Goal: Task Accomplishment & Management: Manage account settings

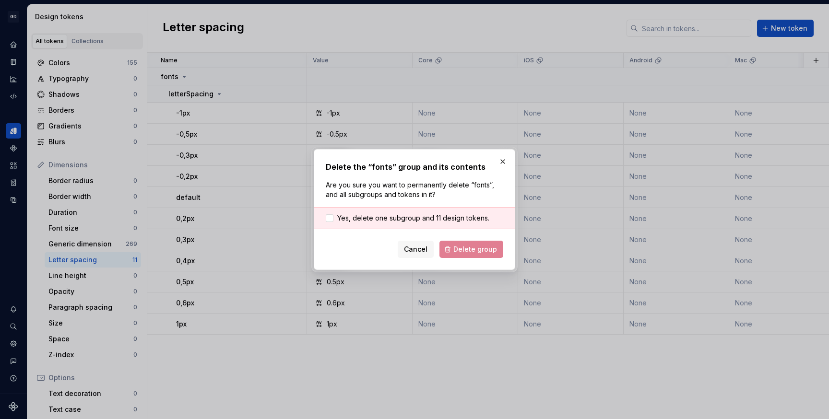
scroll to position [5, 0]
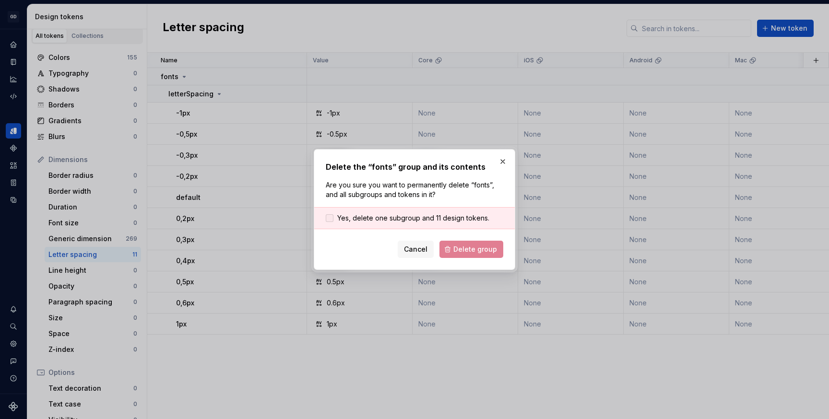
click at [380, 220] on span "Yes, delete one subgroup and 11 design tokens." at bounding box center [413, 218] width 152 height 10
click at [471, 245] on span "Delete group" at bounding box center [475, 250] width 44 height 10
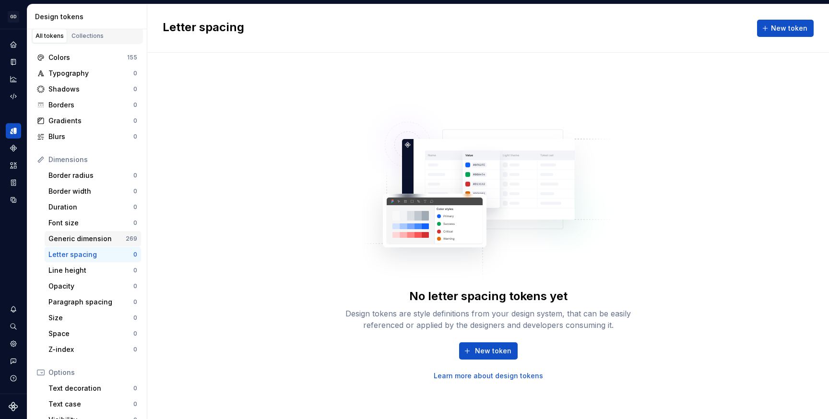
click at [101, 236] on div "Generic dimension" at bounding box center [86, 239] width 77 height 10
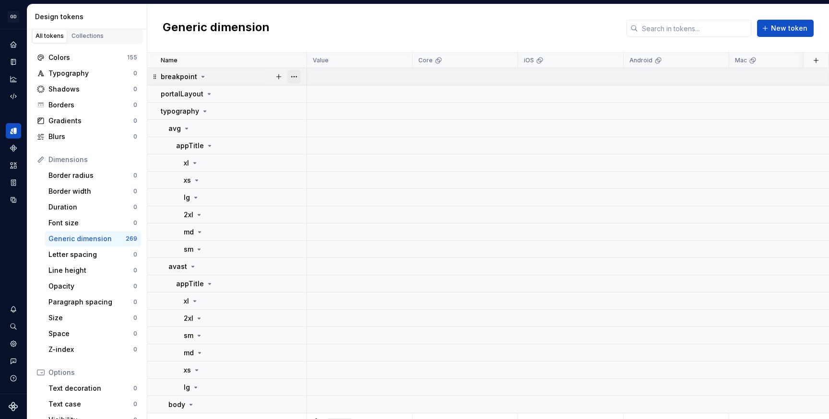
click at [294, 76] on button "button" at bounding box center [293, 76] width 13 height 13
click at [313, 181] on div "Delete group" at bounding box center [336, 185] width 62 height 10
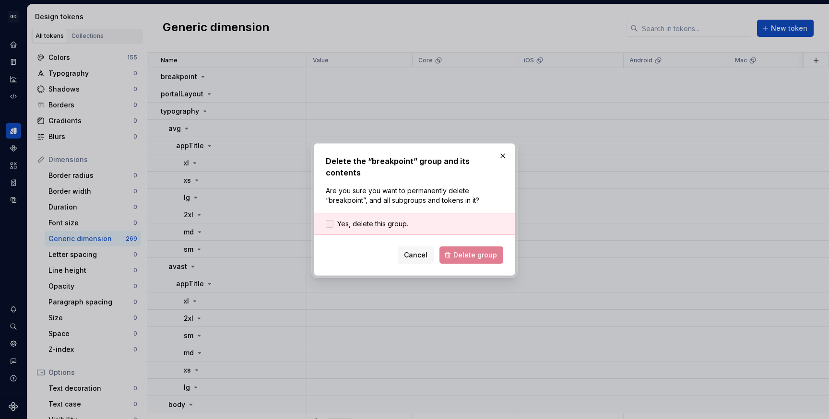
click at [343, 219] on span "Yes, delete this group." at bounding box center [372, 224] width 71 height 10
click at [487, 250] on span "Delete group" at bounding box center [475, 255] width 44 height 10
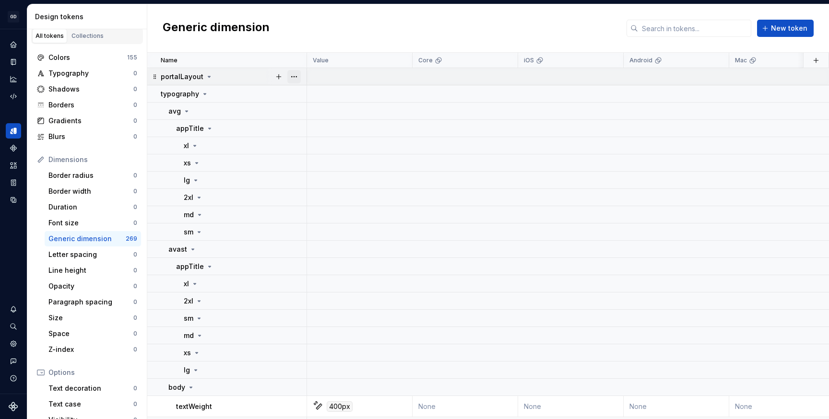
click at [294, 76] on button "button" at bounding box center [293, 76] width 13 height 13
click at [312, 186] on div "Delete group" at bounding box center [336, 185] width 62 height 10
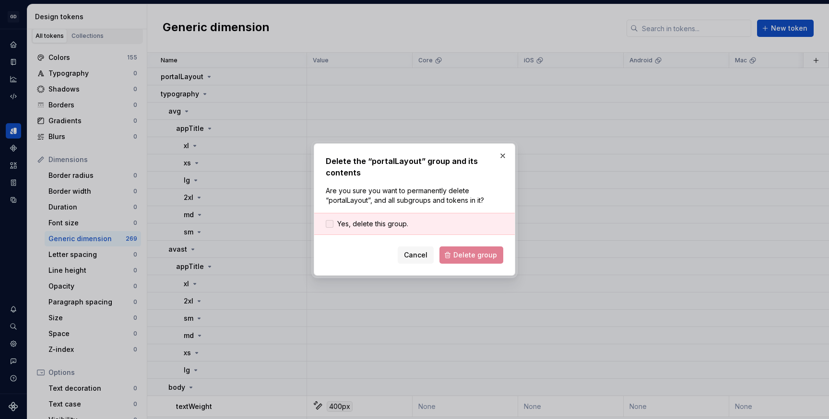
click at [388, 224] on span "Yes, delete this group." at bounding box center [372, 224] width 71 height 10
click at [482, 259] on span "Delete group" at bounding box center [475, 255] width 44 height 10
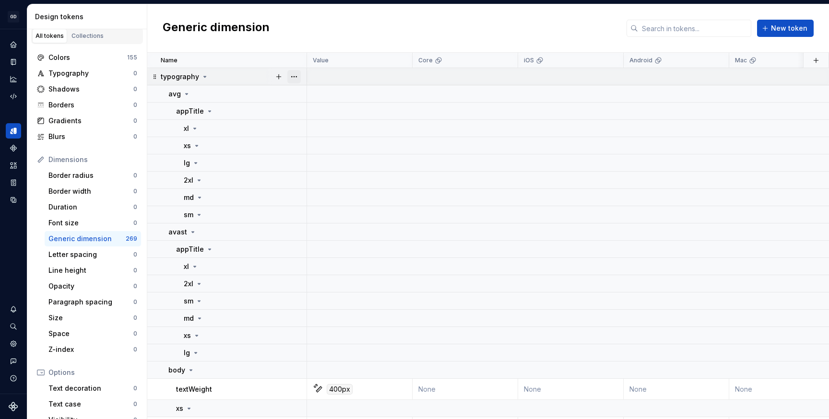
click at [295, 75] on button "button" at bounding box center [293, 76] width 13 height 13
click at [321, 187] on div "Delete group" at bounding box center [336, 185] width 62 height 10
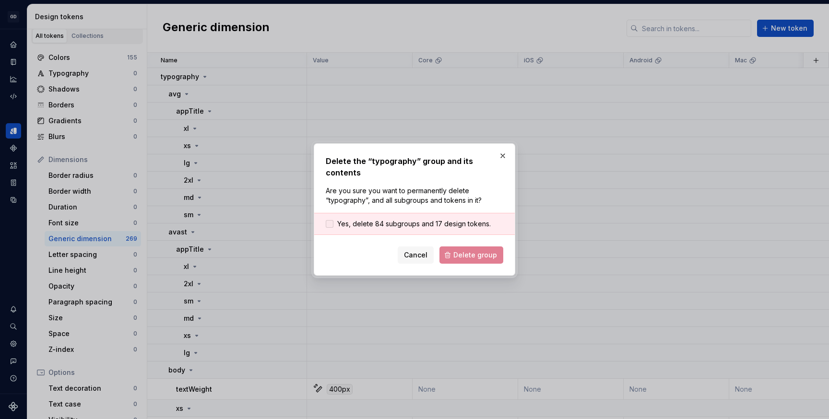
click at [400, 219] on span "Yes, delete 84 subgroups and 17 design tokens." at bounding box center [413, 224] width 153 height 10
click at [482, 255] on button "Delete group" at bounding box center [471, 254] width 64 height 17
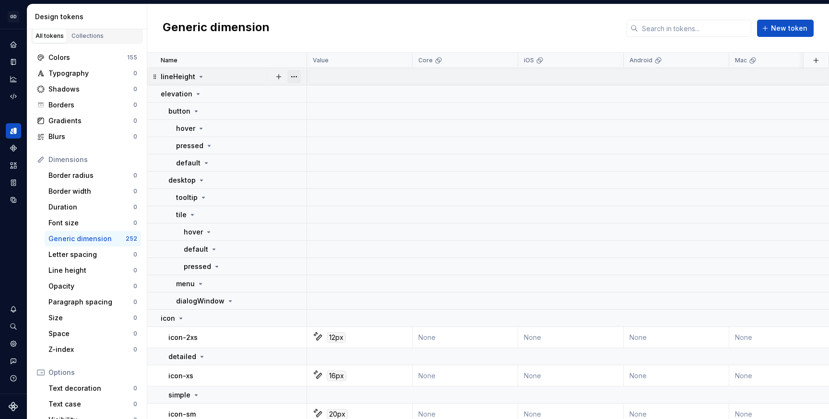
click at [292, 76] on button "button" at bounding box center [293, 76] width 13 height 13
click at [346, 181] on div "Delete group" at bounding box center [336, 185] width 62 height 10
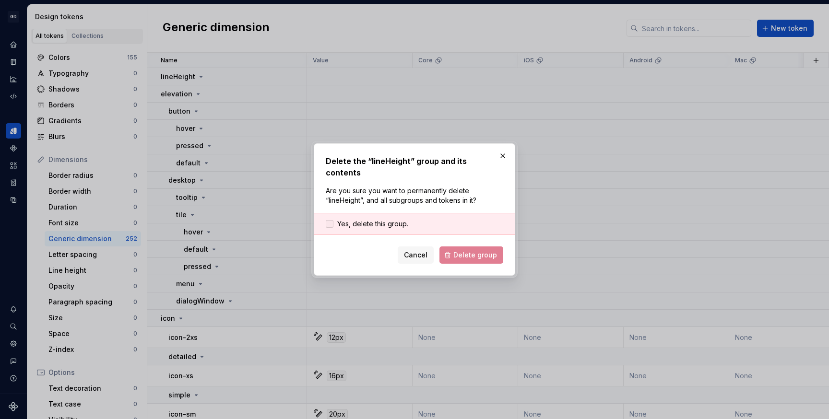
click at [382, 220] on span "Yes, delete this group." at bounding box center [372, 224] width 71 height 10
click at [469, 252] on span "Delete group" at bounding box center [475, 255] width 44 height 10
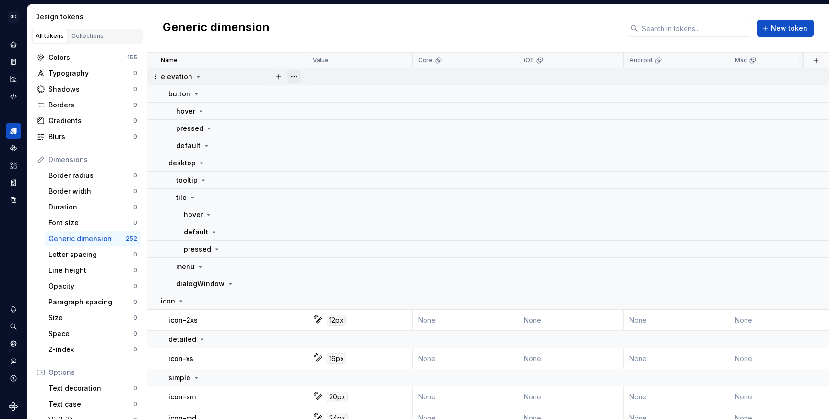
click at [294, 80] on button "button" at bounding box center [293, 76] width 13 height 13
click at [317, 185] on div "Delete group" at bounding box center [336, 185] width 62 height 10
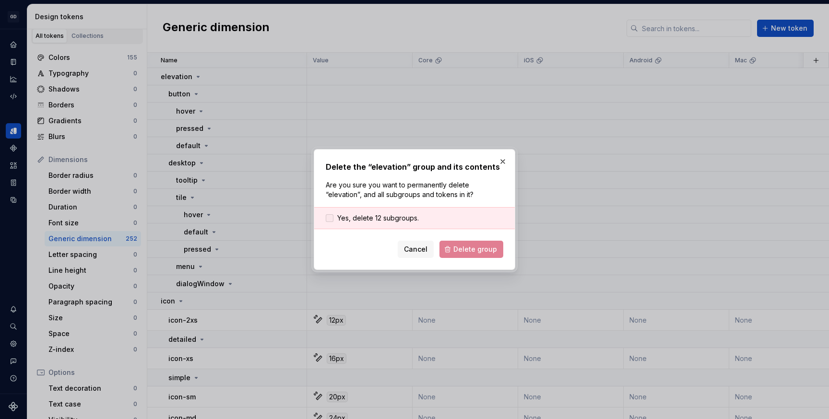
click at [346, 218] on span "Yes, delete 12 subgroups." at bounding box center [378, 218] width 82 height 10
click at [478, 253] on span "Delete group" at bounding box center [475, 250] width 44 height 10
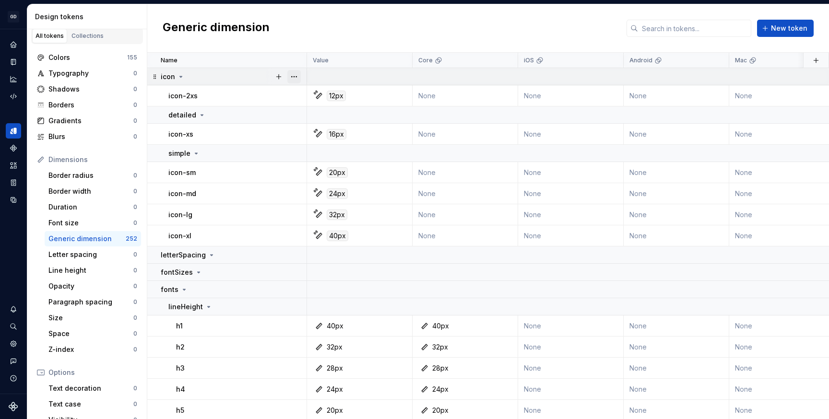
click at [297, 77] on button "button" at bounding box center [293, 76] width 13 height 13
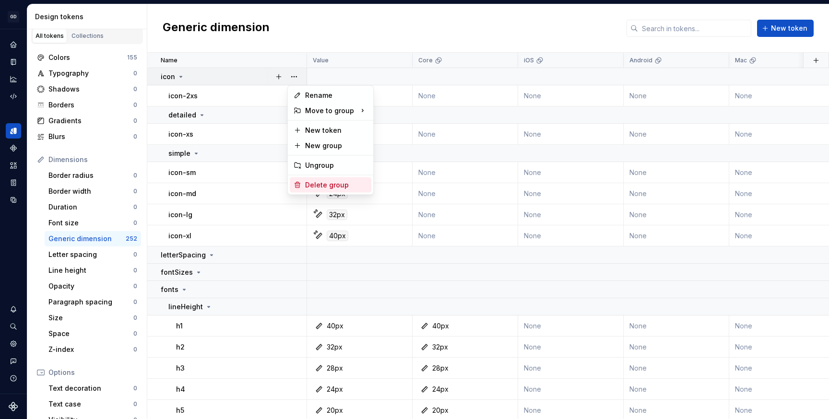
click at [322, 185] on div "Delete group" at bounding box center [336, 185] width 62 height 10
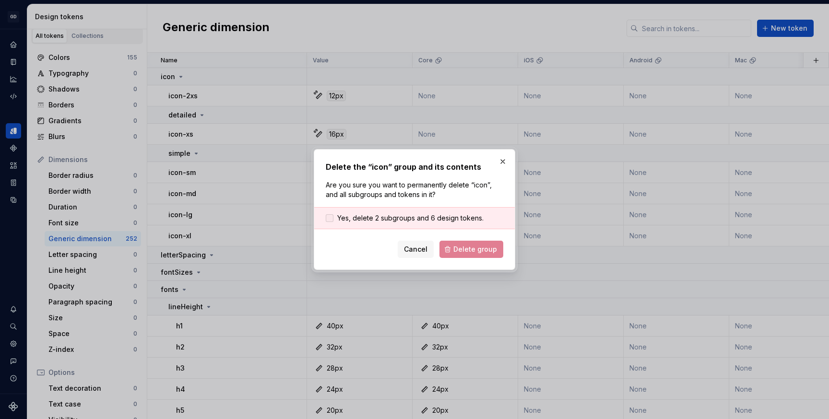
click at [343, 221] on span "Yes, delete 2 subgroups and 6 design tokens." at bounding box center [410, 218] width 146 height 10
click at [457, 244] on button "Delete group" at bounding box center [471, 249] width 64 height 17
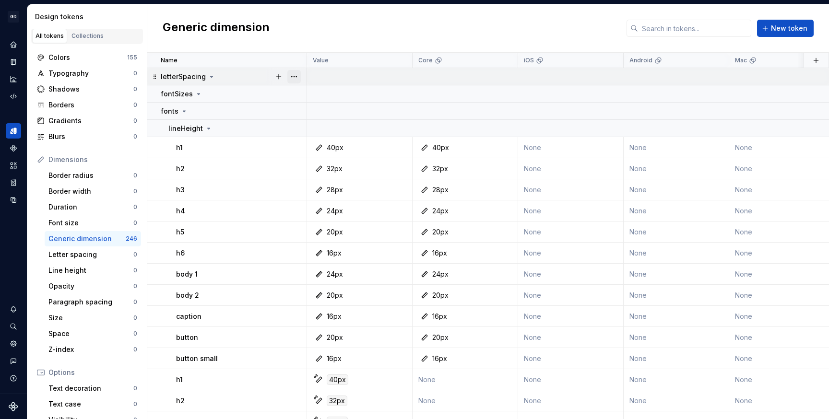
click at [293, 75] on button "button" at bounding box center [293, 76] width 13 height 13
click at [319, 189] on div "Delete group" at bounding box center [336, 185] width 62 height 10
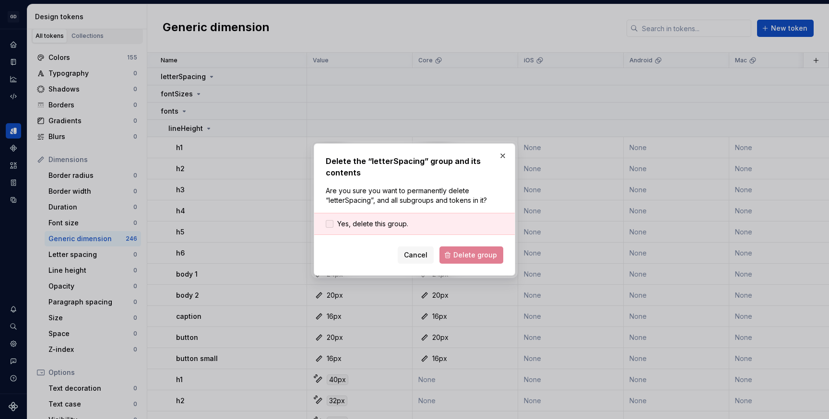
click at [340, 224] on span "Yes, delete this group." at bounding box center [372, 224] width 71 height 10
click at [472, 260] on span "Delete group" at bounding box center [475, 255] width 44 height 10
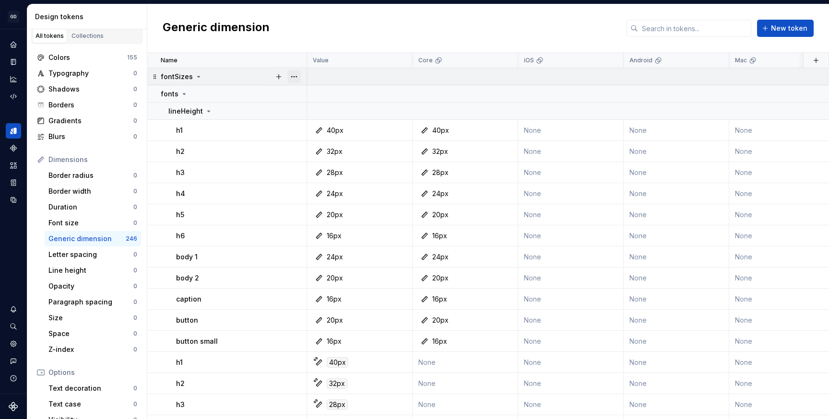
click at [291, 80] on button "button" at bounding box center [293, 76] width 13 height 13
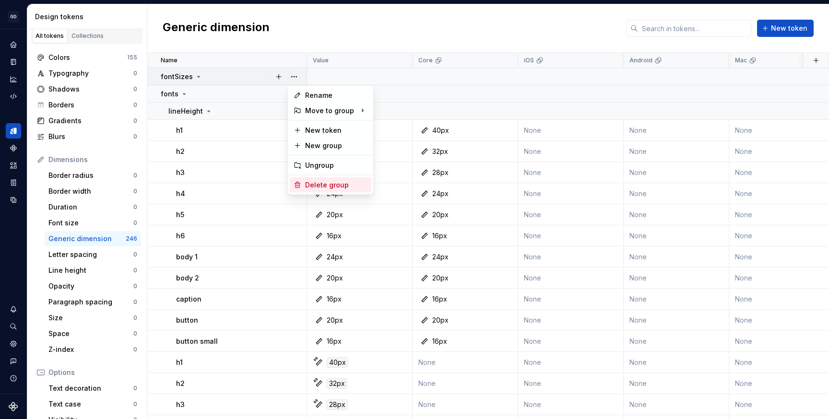
click at [311, 185] on div "Delete group" at bounding box center [336, 185] width 62 height 10
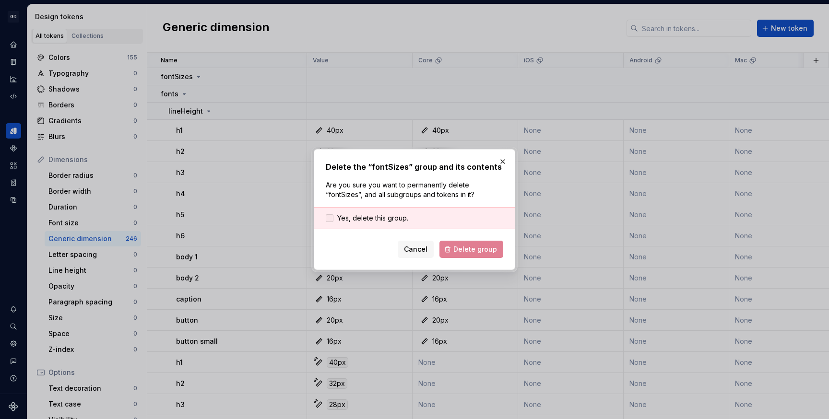
click at [351, 218] on span "Yes, delete this group." at bounding box center [372, 218] width 71 height 10
click at [487, 247] on span "Delete group" at bounding box center [475, 250] width 44 height 10
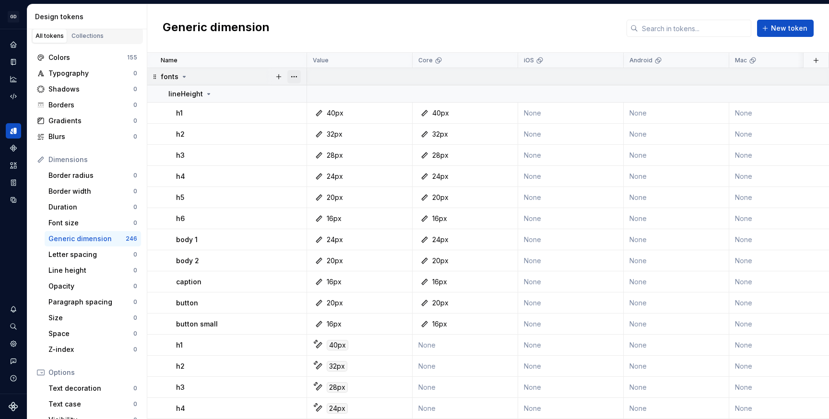
click at [297, 73] on button "button" at bounding box center [293, 76] width 13 height 13
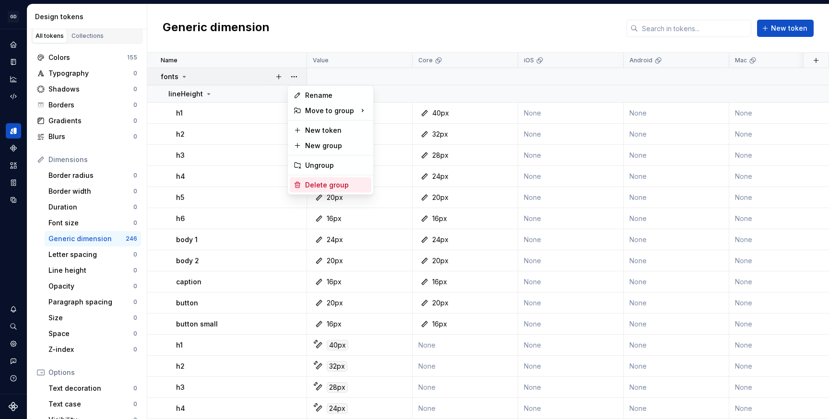
click at [313, 185] on div "Delete group" at bounding box center [336, 185] width 62 height 10
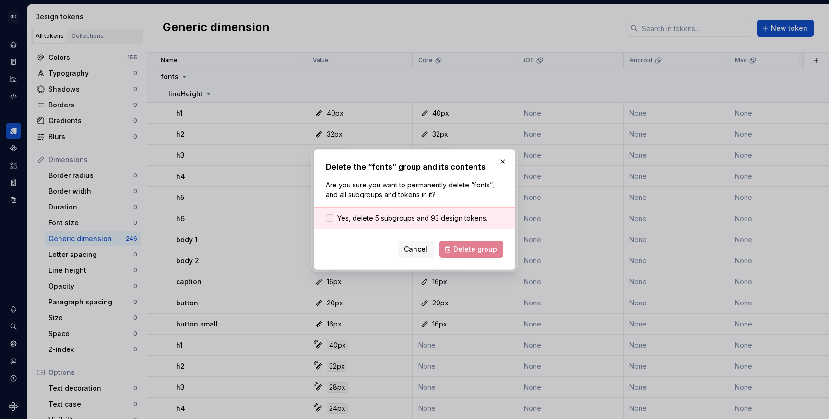
click at [414, 220] on span "Yes, delete 5 subgroups and 93 design tokens." at bounding box center [412, 218] width 150 height 10
click at [481, 257] on button "Delete group" at bounding box center [471, 249] width 64 height 17
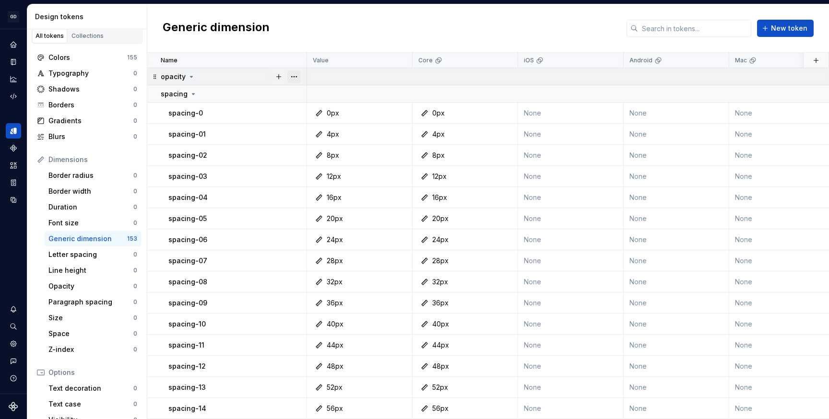
click at [294, 76] on button "button" at bounding box center [293, 76] width 13 height 13
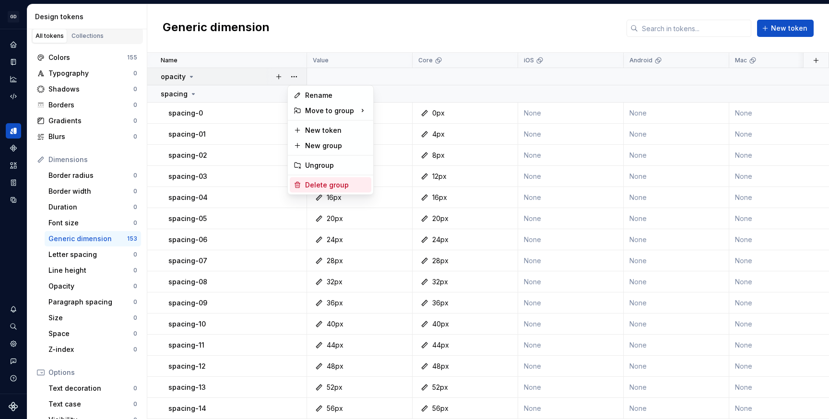
click at [308, 191] on div "Delete group" at bounding box center [331, 184] width 82 height 15
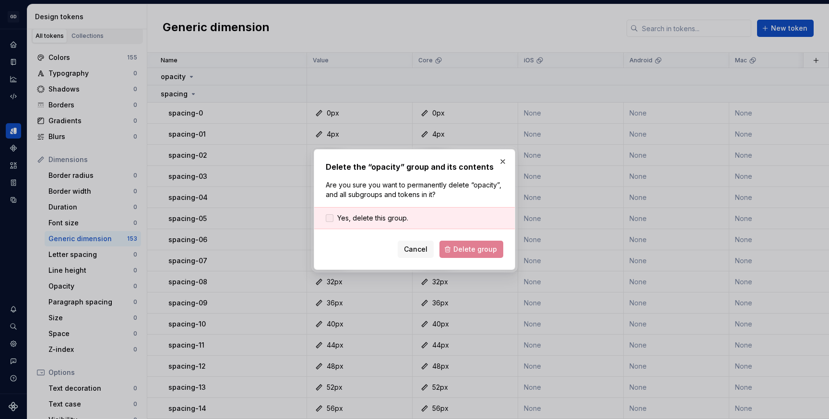
click at [351, 217] on span "Yes, delete this group." at bounding box center [372, 218] width 71 height 10
click at [460, 243] on button "Delete group" at bounding box center [471, 249] width 64 height 17
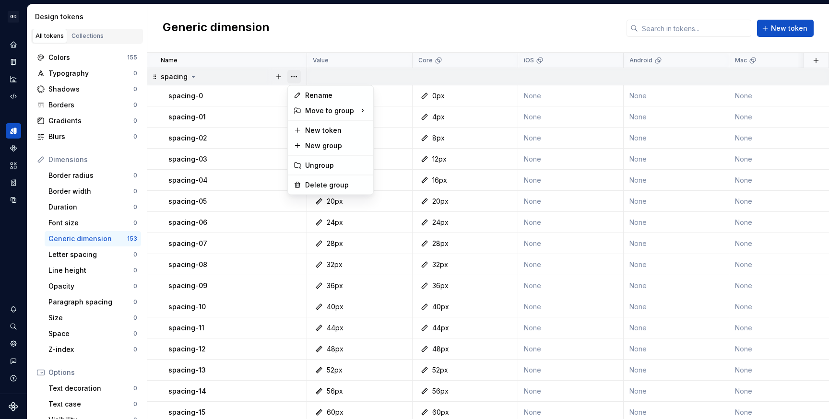
click at [298, 74] on button "button" at bounding box center [293, 76] width 13 height 13
click at [315, 187] on div "Delete group" at bounding box center [336, 185] width 62 height 10
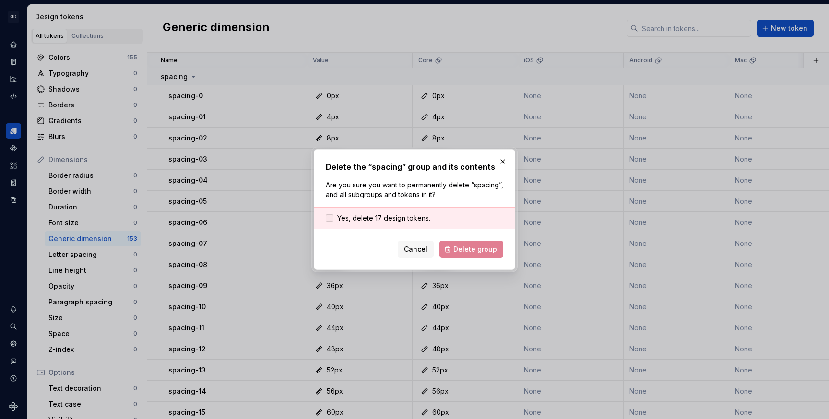
click at [370, 215] on span "Yes, delete 17 design tokens." at bounding box center [383, 218] width 93 height 10
click at [480, 250] on span "Delete group" at bounding box center [475, 250] width 44 height 10
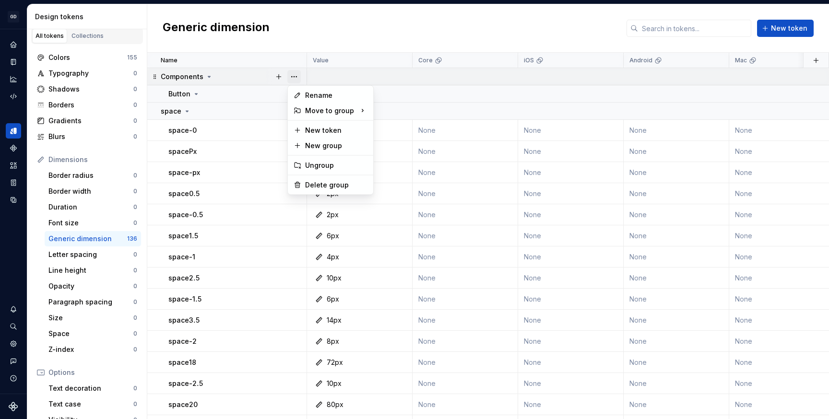
click at [295, 75] on button "button" at bounding box center [293, 76] width 13 height 13
click at [311, 183] on div "Delete group" at bounding box center [336, 185] width 62 height 10
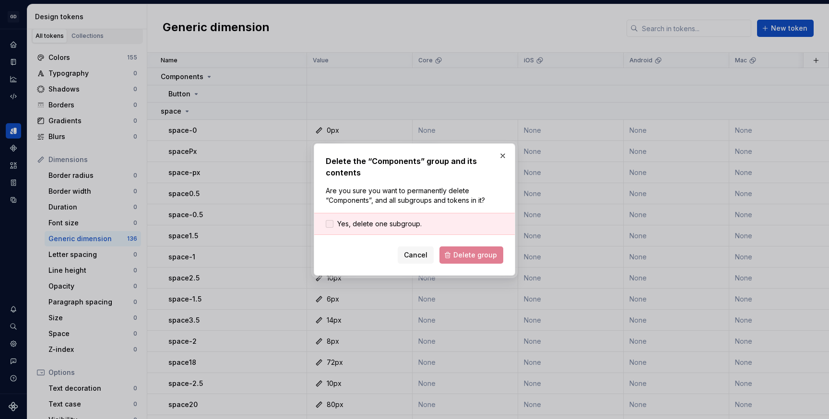
click at [346, 224] on span "Yes, delete one subgroup." at bounding box center [379, 224] width 84 height 10
click at [482, 257] on span "Delete group" at bounding box center [475, 255] width 44 height 10
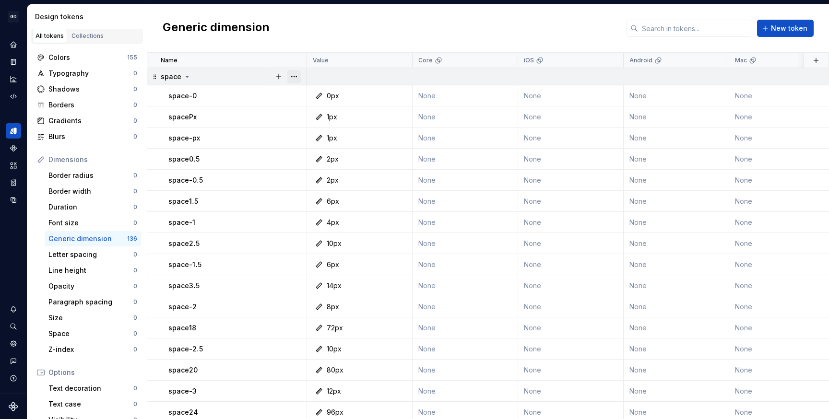
click at [295, 76] on button "button" at bounding box center [293, 76] width 13 height 13
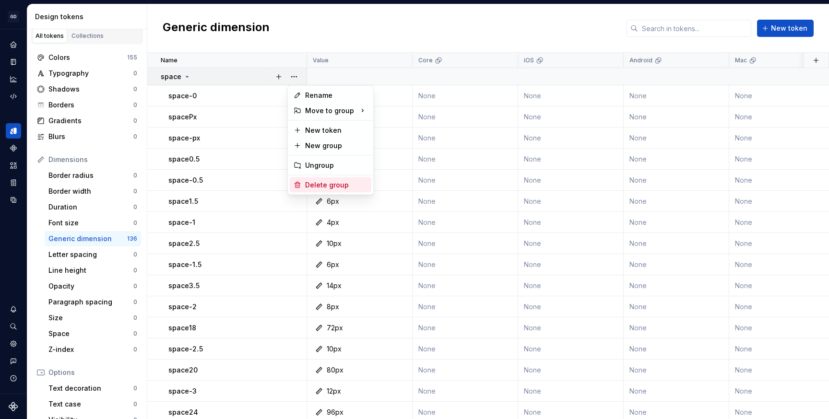
click at [318, 187] on div "Delete group" at bounding box center [336, 185] width 62 height 10
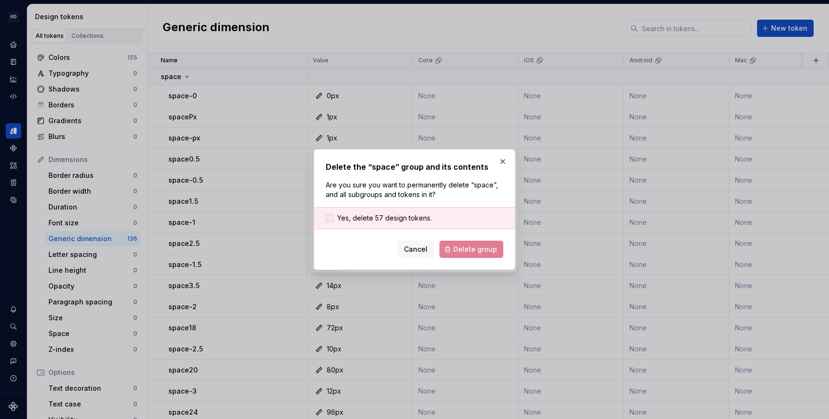
click at [336, 222] on label "Yes, delete 57 design tokens." at bounding box center [379, 218] width 106 height 10
click at [466, 254] on button "Delete group" at bounding box center [471, 249] width 64 height 17
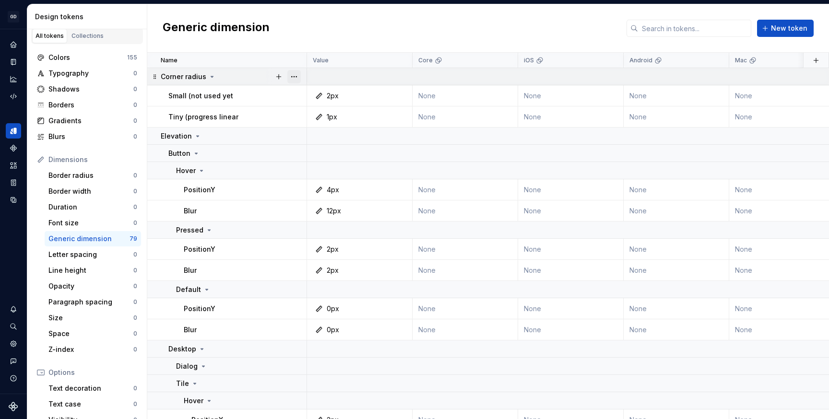
click at [294, 78] on button "button" at bounding box center [293, 76] width 13 height 13
click at [328, 186] on div "Delete group" at bounding box center [336, 185] width 62 height 10
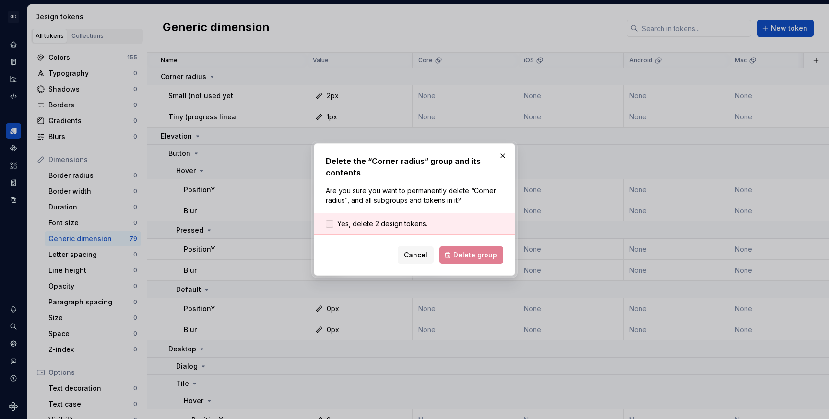
click at [351, 222] on span "Yes, delete 2 design tokens." at bounding box center [382, 224] width 90 height 10
click at [456, 253] on button "Delete group" at bounding box center [471, 254] width 64 height 17
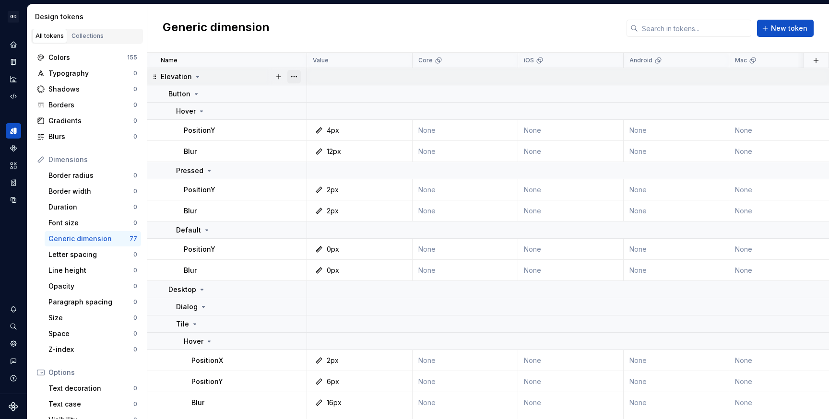
click at [293, 74] on button "button" at bounding box center [293, 76] width 13 height 13
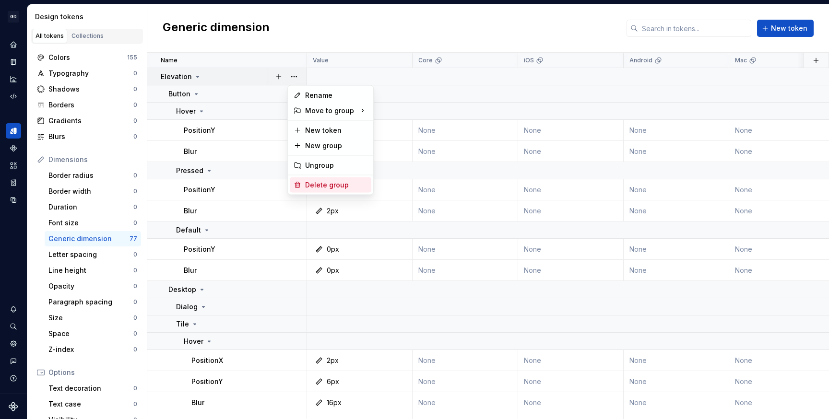
click at [335, 188] on div "Delete group" at bounding box center [336, 185] width 62 height 10
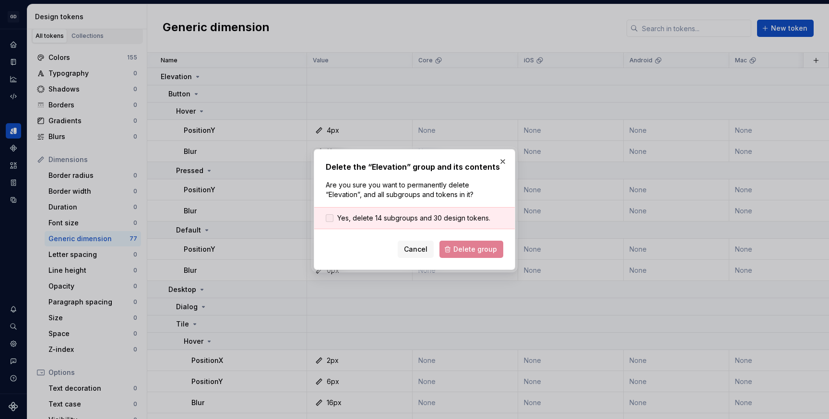
click at [397, 219] on span "Yes, delete 14 subgroups and 30 design tokens." at bounding box center [413, 218] width 153 height 10
click at [461, 250] on span "Delete group" at bounding box center [475, 250] width 44 height 10
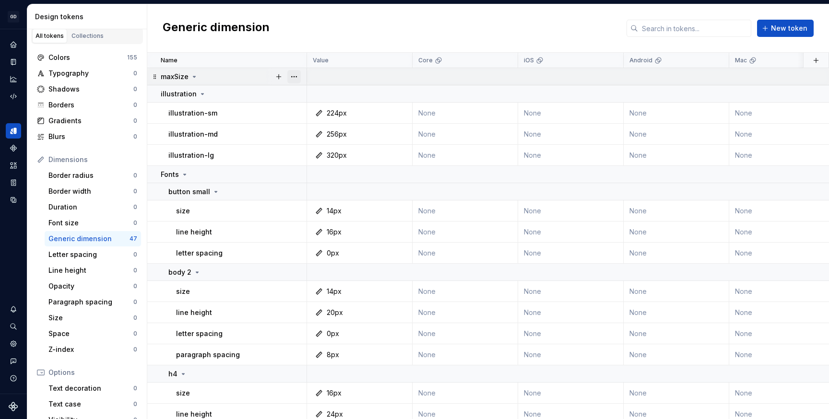
click at [297, 77] on button "button" at bounding box center [293, 76] width 13 height 13
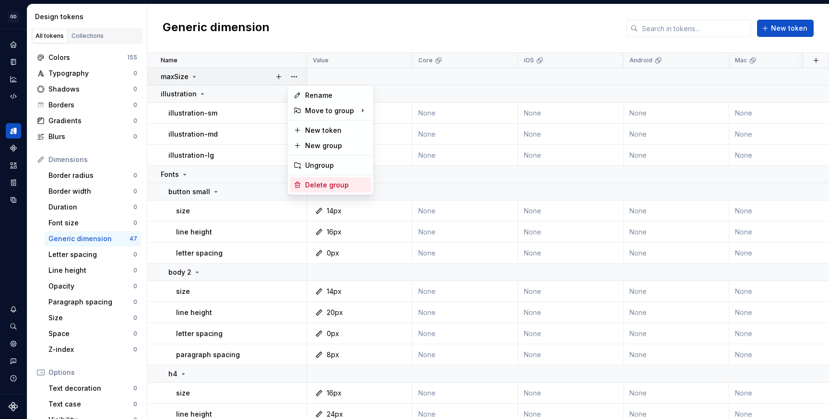
click at [320, 186] on div "Delete group" at bounding box center [336, 185] width 62 height 10
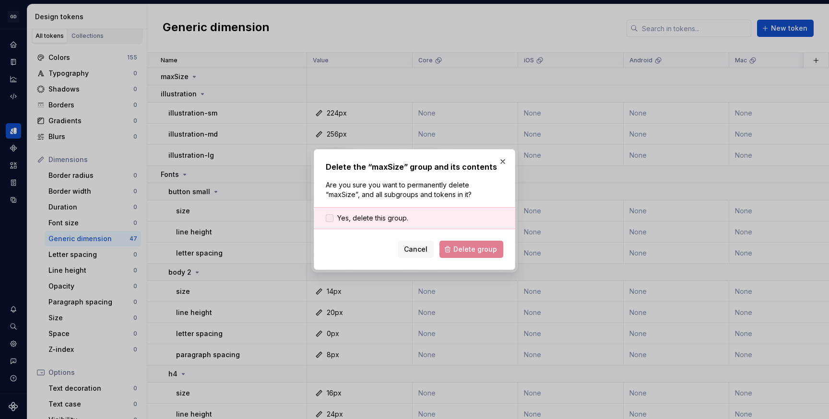
click at [352, 220] on span "Yes, delete this group." at bounding box center [372, 218] width 71 height 10
click at [472, 245] on span "Delete group" at bounding box center [475, 250] width 44 height 10
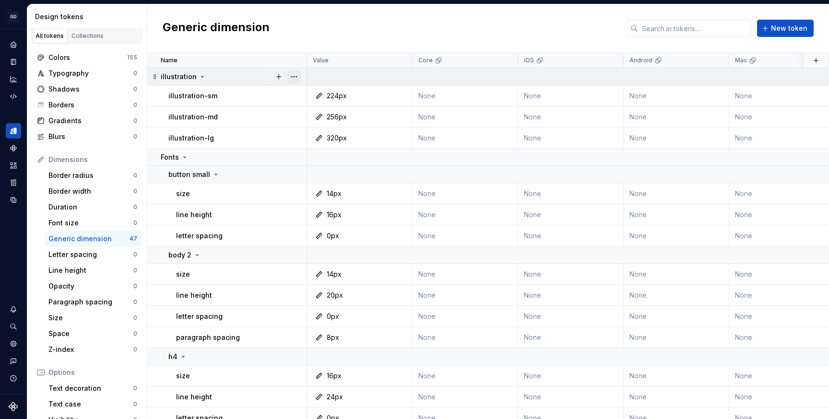
click at [294, 76] on button "button" at bounding box center [293, 76] width 13 height 13
click at [314, 185] on div "Delete group" at bounding box center [336, 185] width 62 height 10
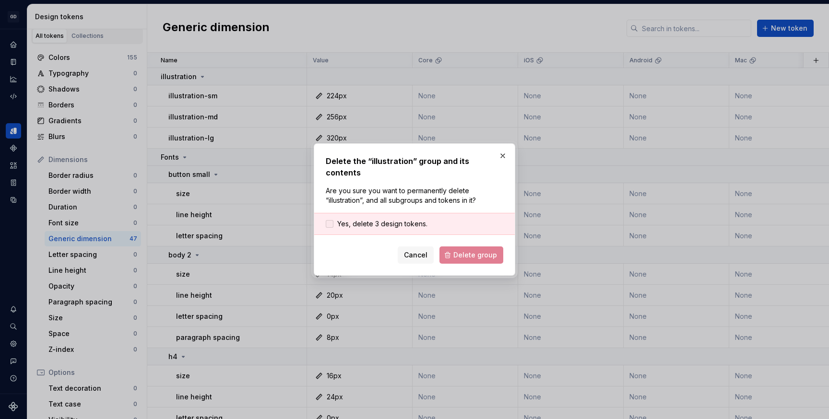
click at [398, 219] on span "Yes, delete 3 design tokens." at bounding box center [382, 224] width 90 height 10
click at [469, 252] on span "Delete group" at bounding box center [475, 255] width 44 height 10
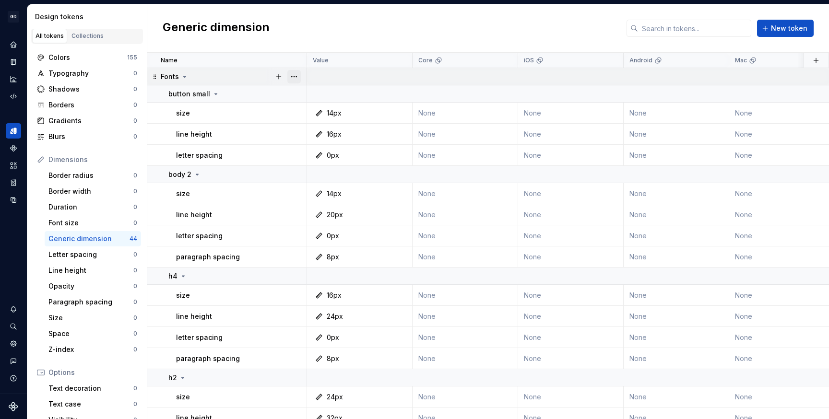
click at [292, 77] on button "button" at bounding box center [293, 76] width 13 height 13
click at [314, 184] on div "Delete group" at bounding box center [336, 185] width 62 height 10
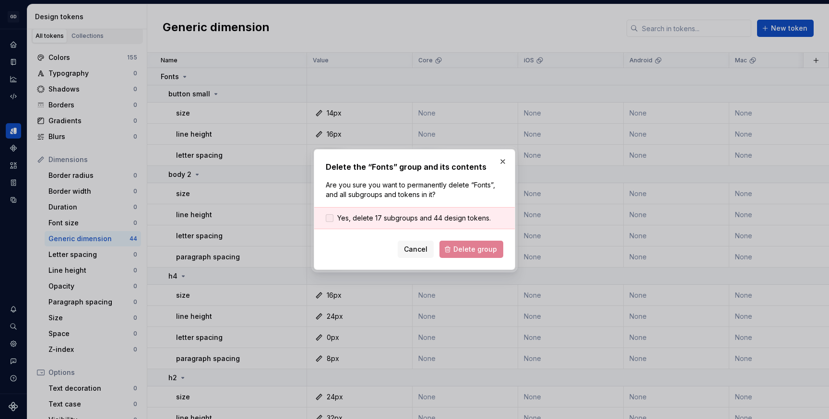
click at [420, 219] on span "Yes, delete 17 subgroups and 44 design tokens." at bounding box center [413, 218] width 153 height 10
click at [475, 250] on span "Delete group" at bounding box center [475, 250] width 44 height 10
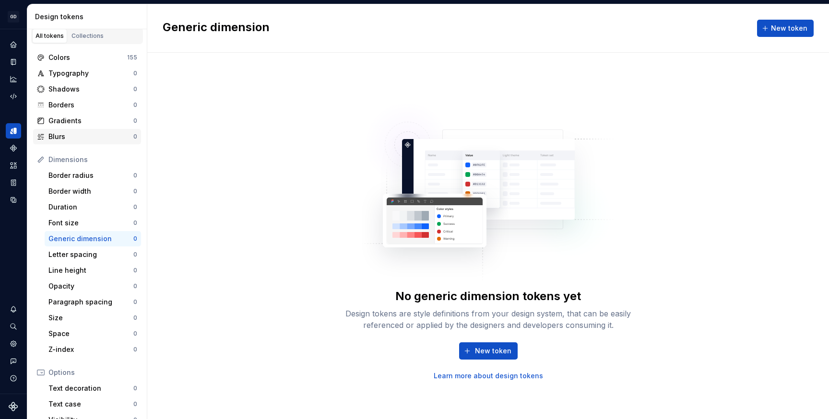
scroll to position [0, 0]
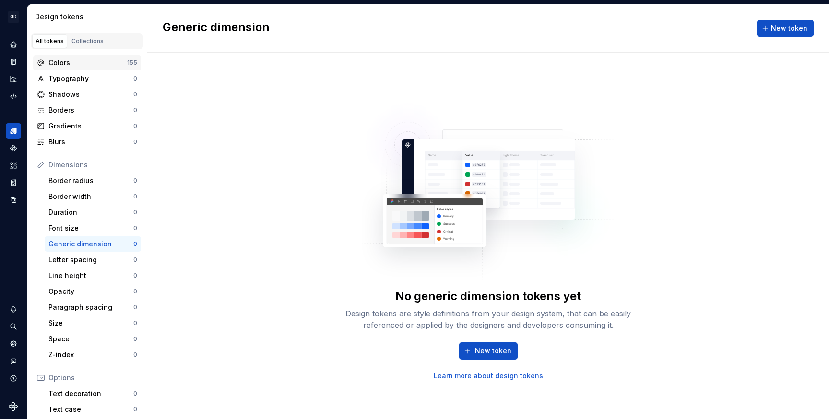
click at [98, 62] on div "Colors" at bounding box center [87, 63] width 79 height 10
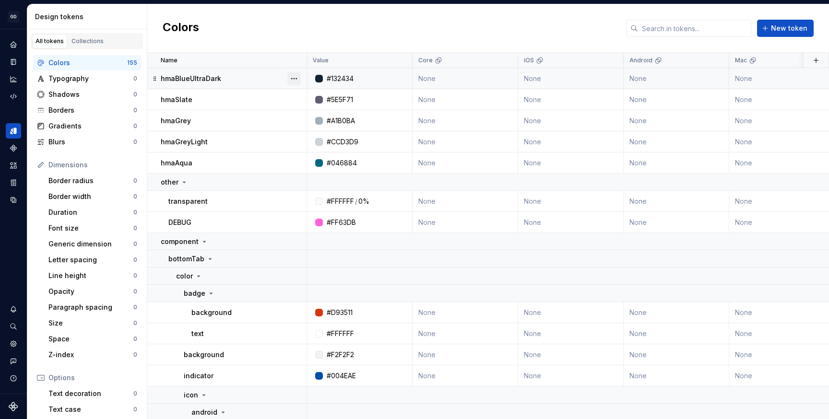
click at [293, 77] on button "button" at bounding box center [293, 78] width 13 height 13
click at [302, 130] on div "Delete token" at bounding box center [331, 132] width 82 height 15
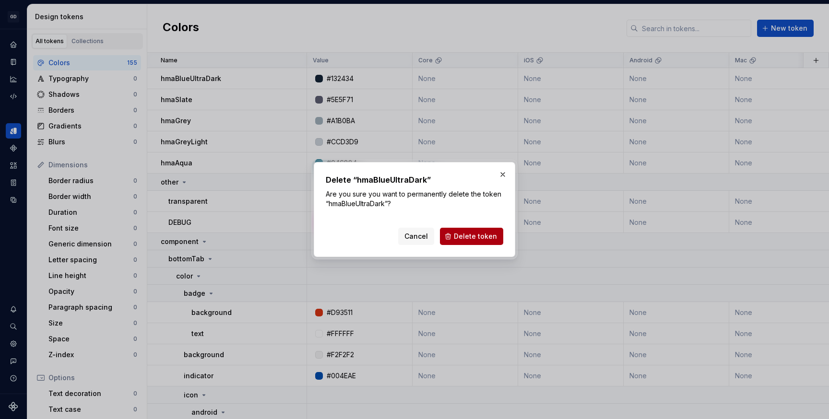
click at [459, 235] on span "Delete token" at bounding box center [475, 237] width 43 height 10
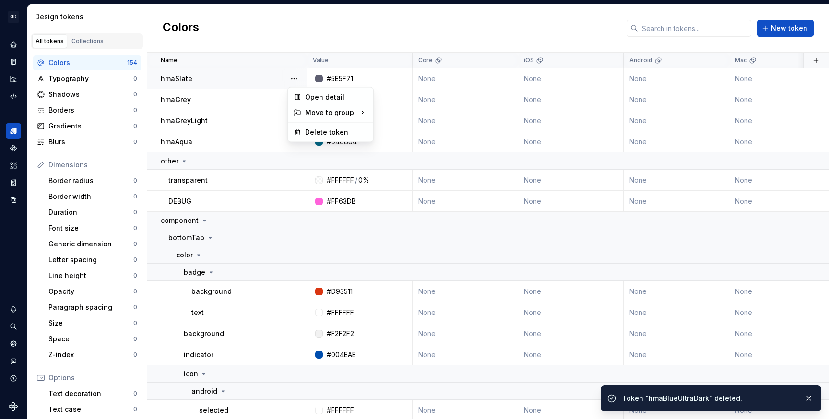
click at [292, 77] on button "button" at bounding box center [293, 78] width 13 height 13
click at [297, 80] on button "button" at bounding box center [293, 78] width 13 height 13
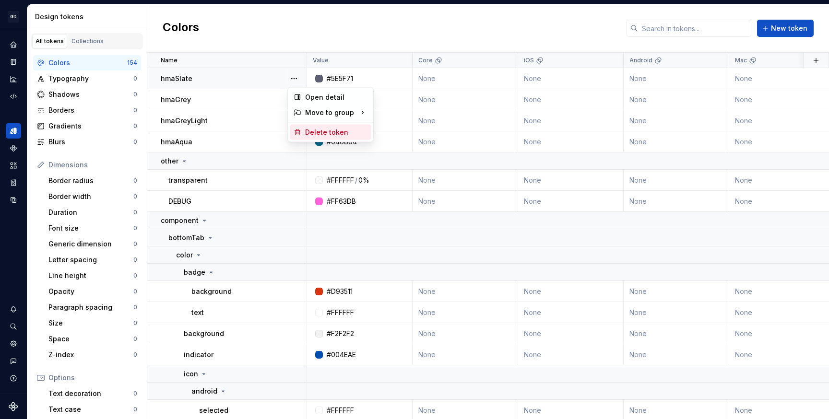
click at [343, 133] on div "Delete token" at bounding box center [336, 133] width 62 height 10
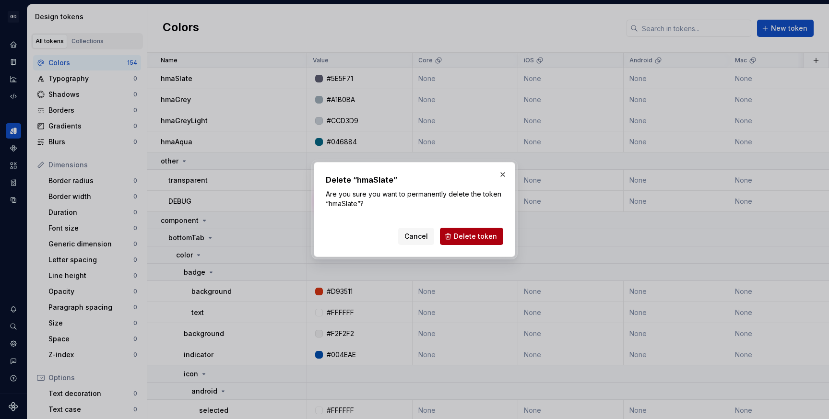
click at [459, 233] on span "Delete token" at bounding box center [475, 237] width 43 height 10
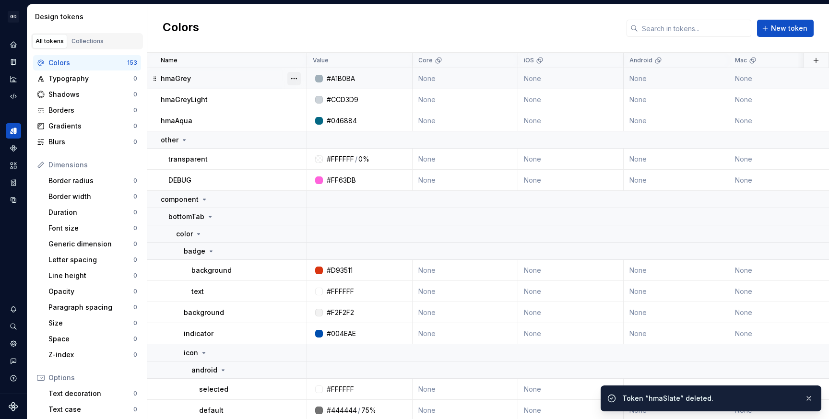
click at [294, 79] on button "button" at bounding box center [293, 78] width 13 height 13
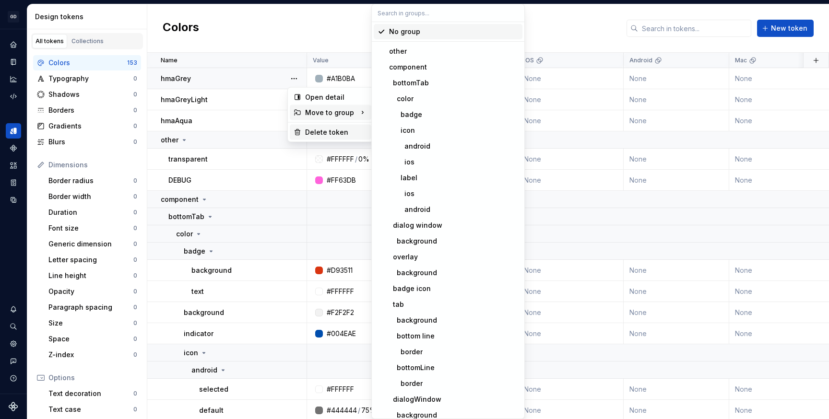
click at [311, 136] on div "Delete token" at bounding box center [336, 133] width 62 height 10
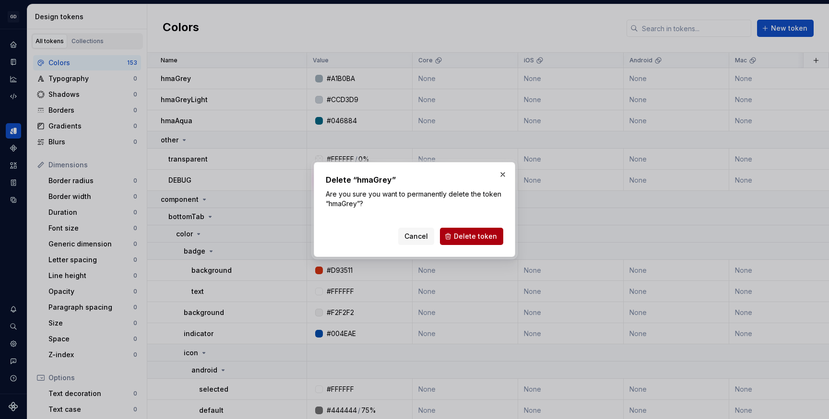
click at [462, 240] on span "Delete token" at bounding box center [475, 237] width 43 height 10
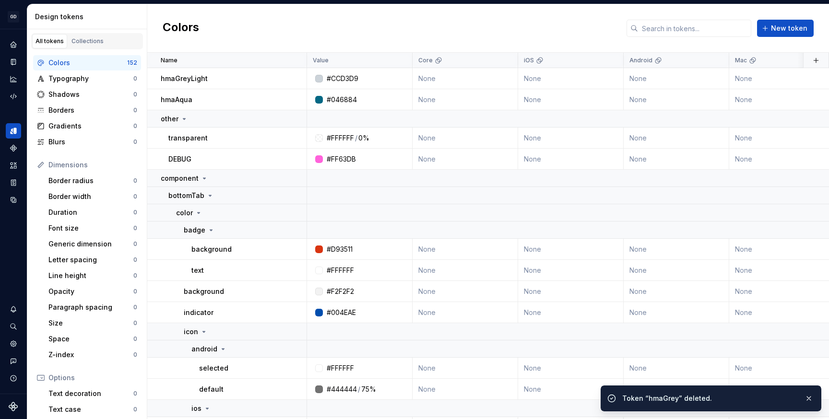
click at [293, 78] on button "button" at bounding box center [293, 78] width 13 height 13
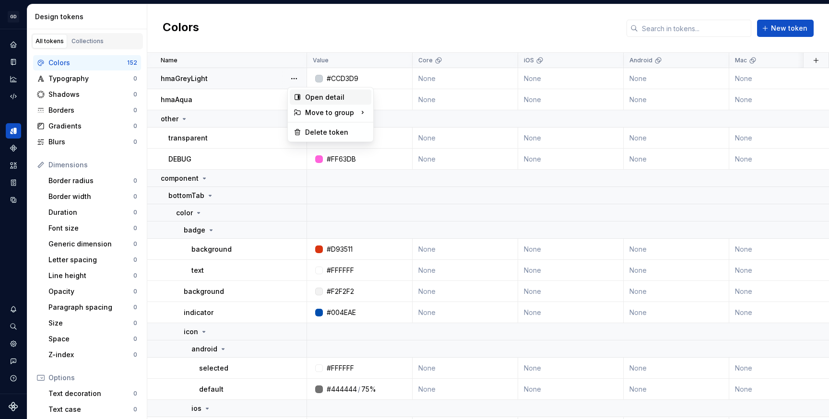
click at [323, 98] on div "Open detail" at bounding box center [336, 98] width 62 height 10
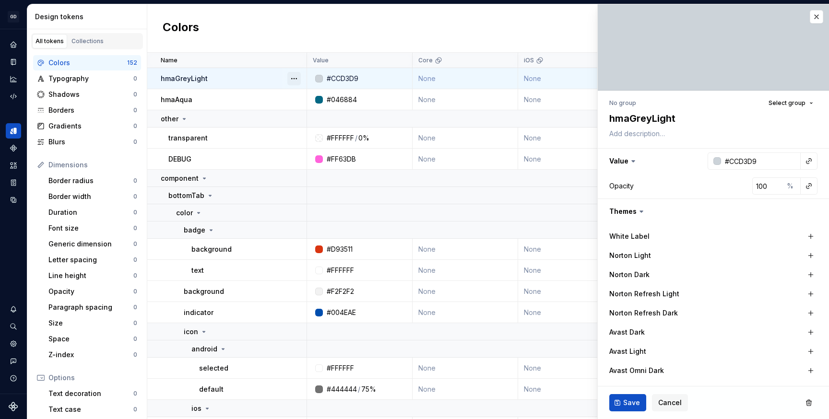
click at [296, 81] on button "button" at bounding box center [293, 78] width 13 height 13
click at [313, 131] on div "Delete token" at bounding box center [336, 133] width 62 height 10
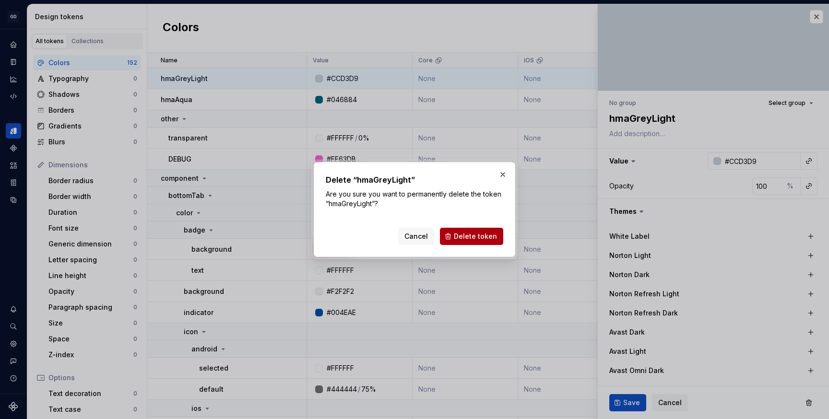
click at [487, 240] on span "Delete token" at bounding box center [475, 237] width 43 height 10
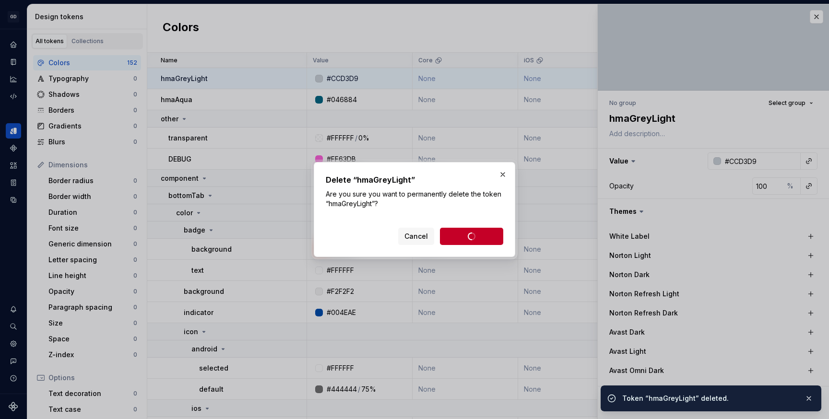
type textarea "*"
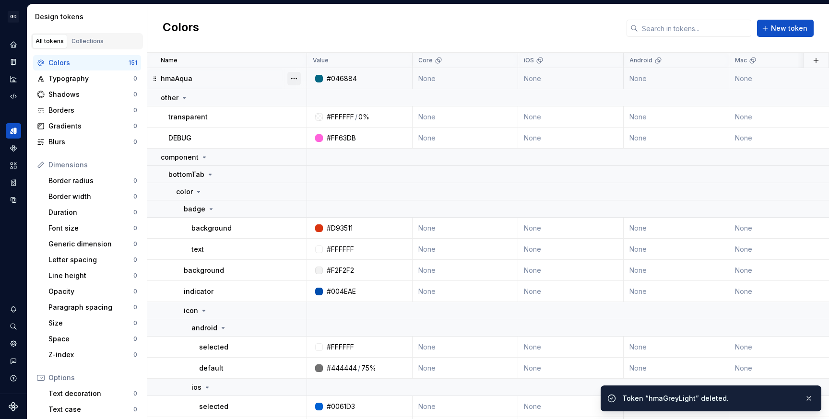
click at [293, 80] on button "button" at bounding box center [293, 78] width 13 height 13
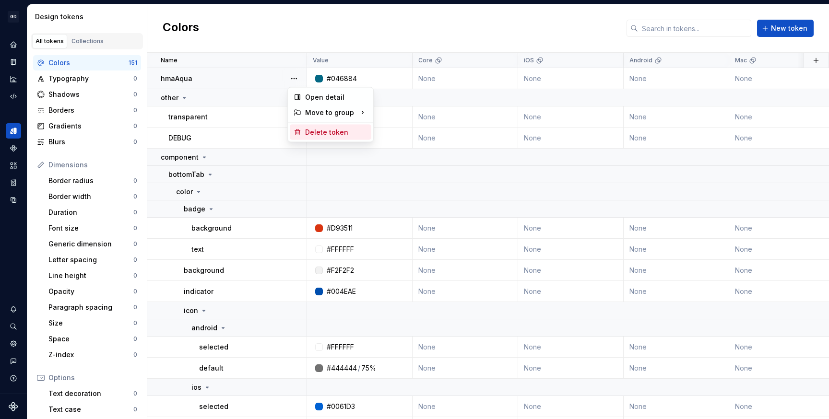
click at [339, 134] on div "Delete token" at bounding box center [336, 133] width 62 height 10
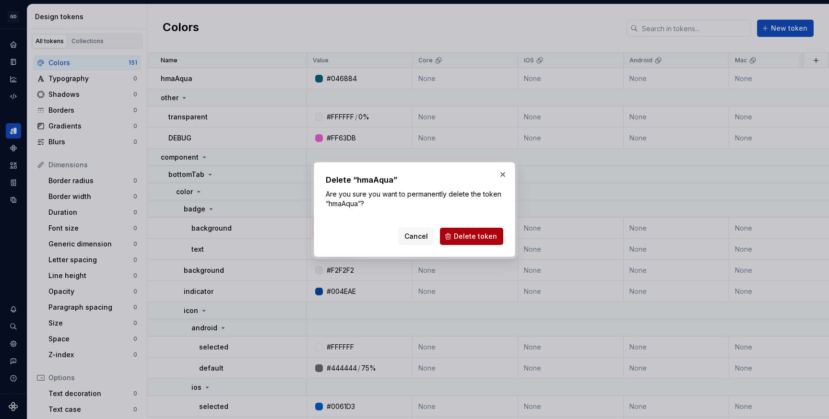
click at [446, 230] on button "Delete token" at bounding box center [471, 236] width 63 height 17
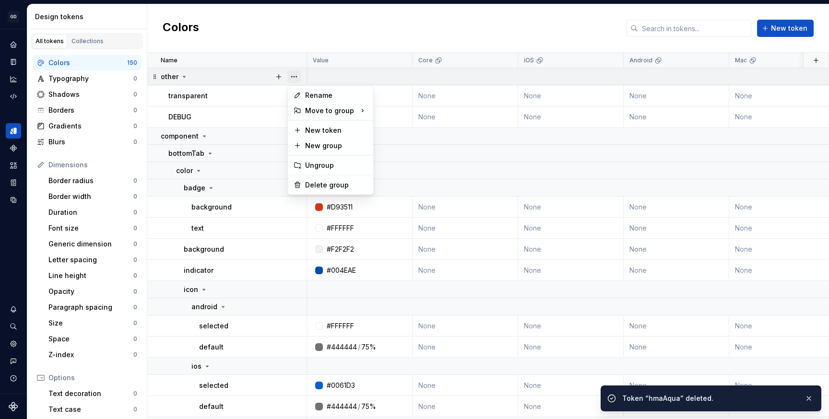
click at [294, 78] on button "button" at bounding box center [293, 76] width 13 height 13
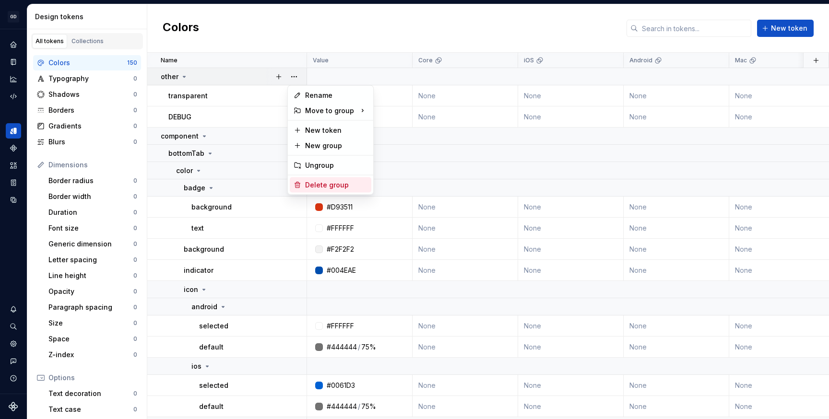
click at [322, 179] on div "Delete group" at bounding box center [331, 184] width 82 height 15
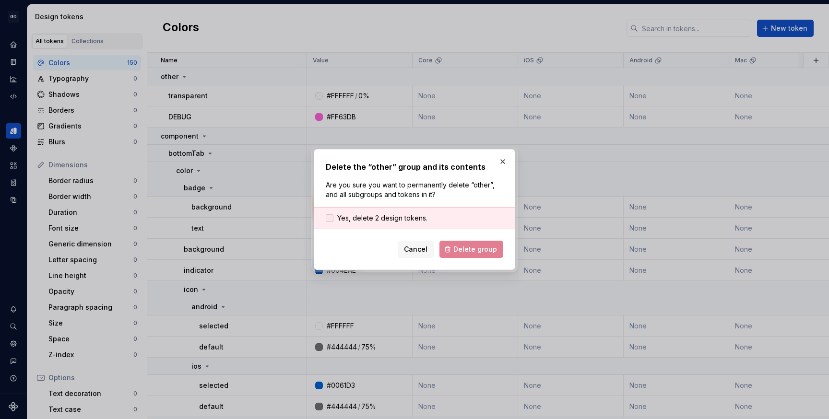
click at [364, 215] on span "Yes, delete 2 design tokens." at bounding box center [382, 218] width 90 height 10
click at [457, 250] on span "Delete group" at bounding box center [475, 250] width 44 height 10
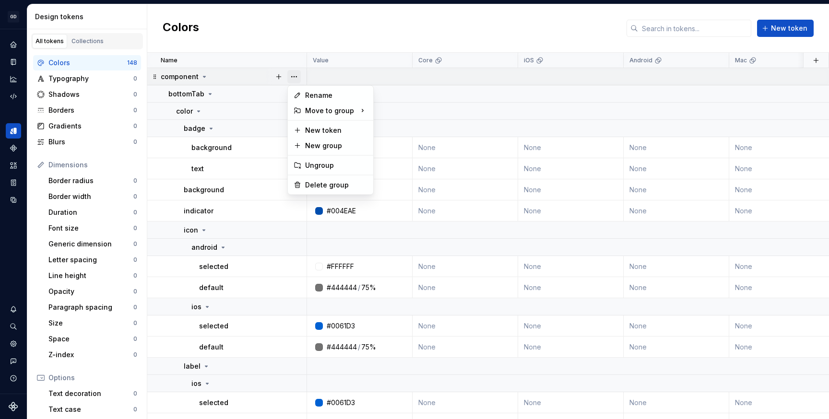
click at [294, 74] on button "button" at bounding box center [293, 76] width 13 height 13
click at [316, 186] on div "Delete group" at bounding box center [336, 185] width 62 height 10
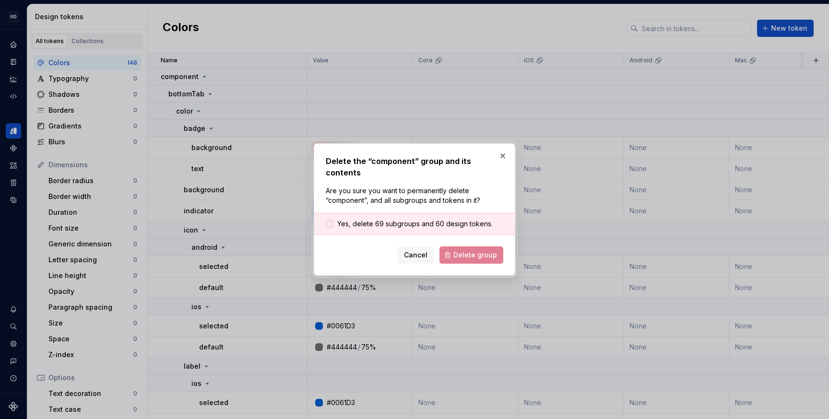
click at [353, 220] on span "Yes, delete 69 subgroups and 60 design tokens." at bounding box center [414, 224] width 155 height 10
click at [457, 250] on span "Delete group" at bounding box center [475, 255] width 44 height 10
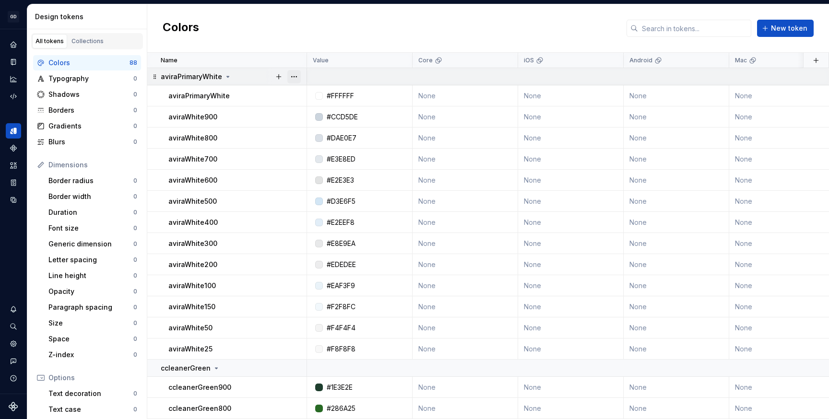
click at [293, 75] on button "button" at bounding box center [293, 76] width 13 height 13
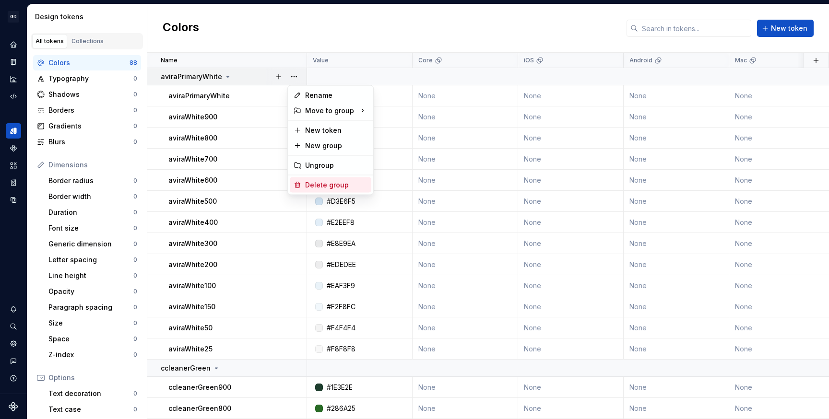
click at [323, 182] on div "Delete group" at bounding box center [336, 185] width 62 height 10
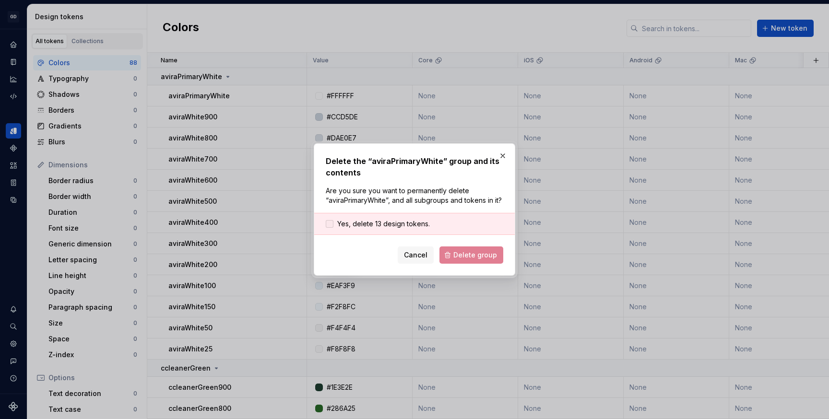
click at [339, 226] on span "Yes, delete 13 design tokens." at bounding box center [383, 224] width 93 height 10
click at [454, 246] on form "Yes, delete 13 design tokens. Cancel Delete group" at bounding box center [414, 238] width 177 height 51
click at [456, 259] on span "Delete group" at bounding box center [475, 255] width 44 height 10
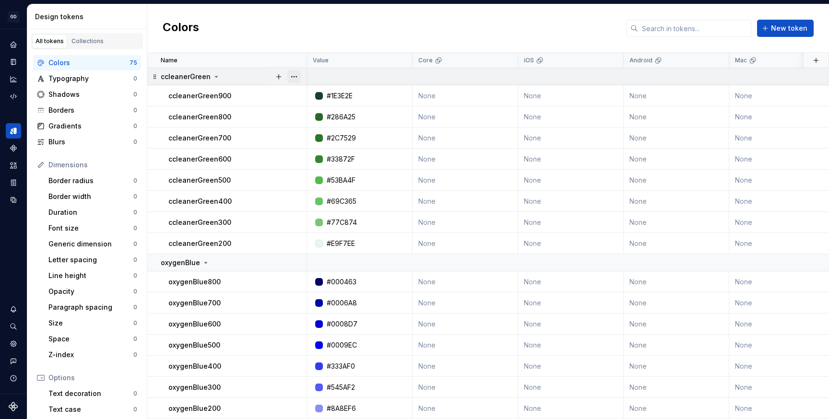
click at [294, 77] on button "button" at bounding box center [293, 76] width 13 height 13
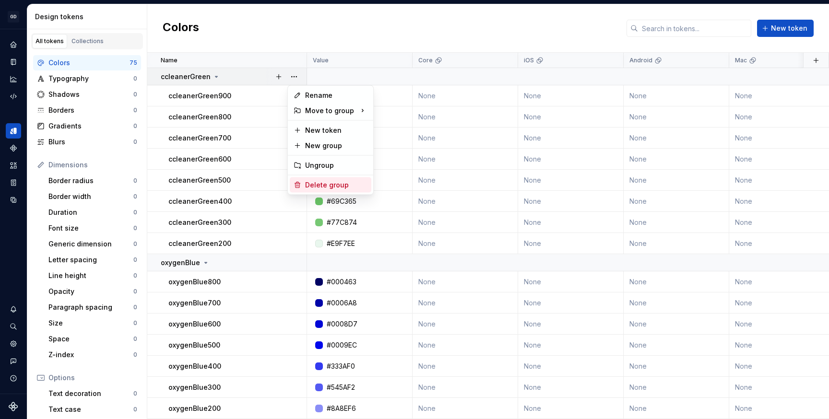
click at [315, 190] on div "Delete group" at bounding box center [331, 184] width 82 height 15
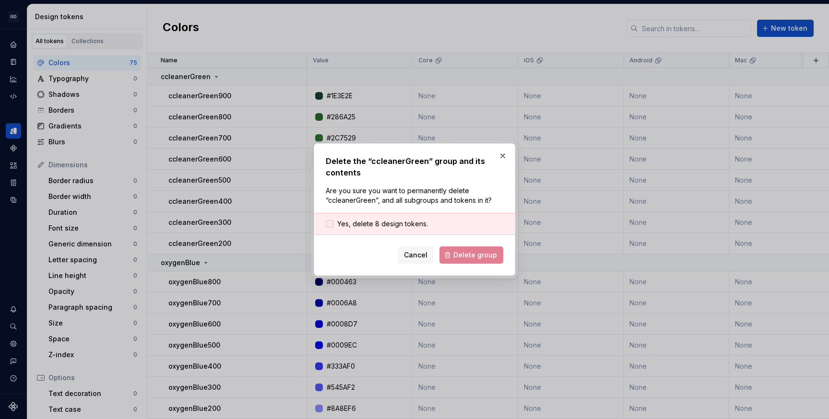
click at [333, 225] on div at bounding box center [330, 224] width 8 height 8
click at [456, 247] on button "Delete group" at bounding box center [471, 254] width 64 height 17
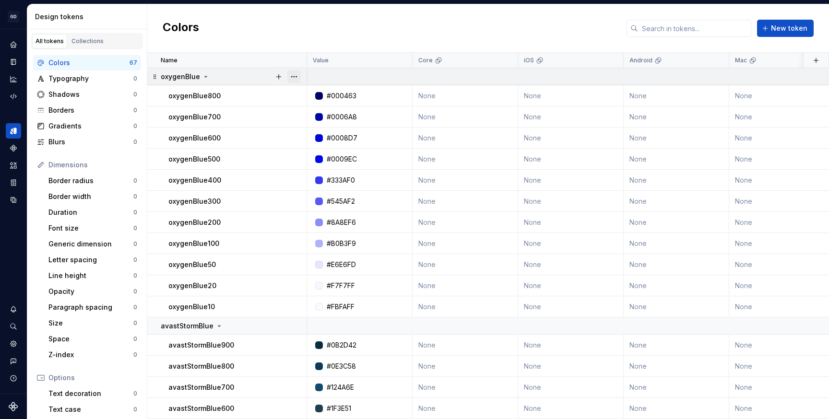
click at [293, 74] on button "button" at bounding box center [293, 76] width 13 height 13
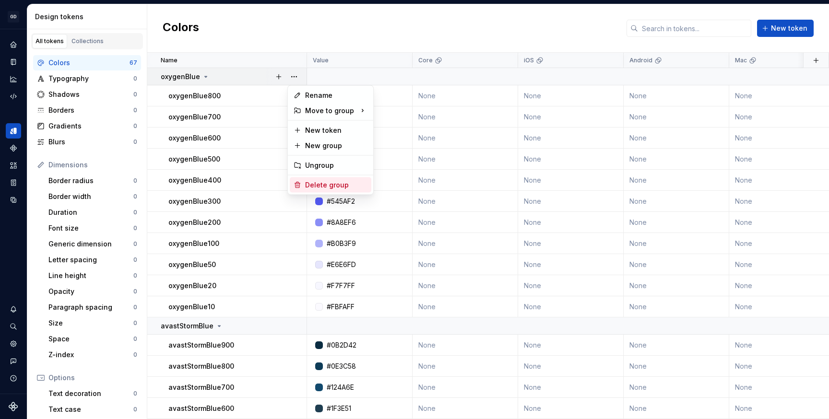
click at [329, 183] on div "Delete group" at bounding box center [336, 185] width 62 height 10
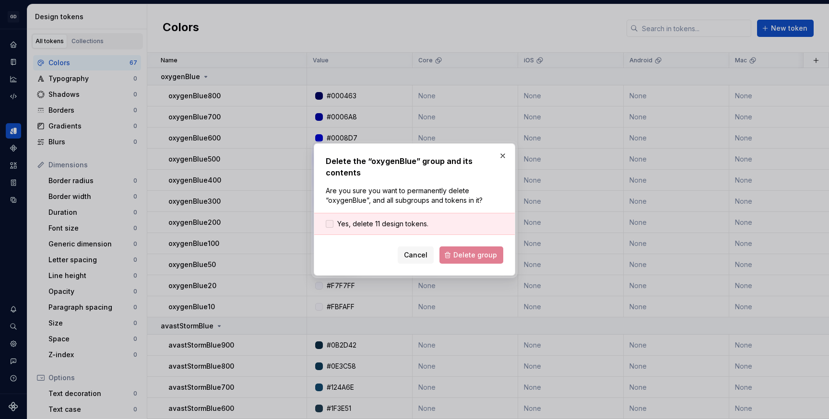
click at [349, 221] on span "Yes, delete 11 design tokens." at bounding box center [382, 224] width 91 height 10
click at [465, 250] on span "Delete group" at bounding box center [475, 255] width 44 height 10
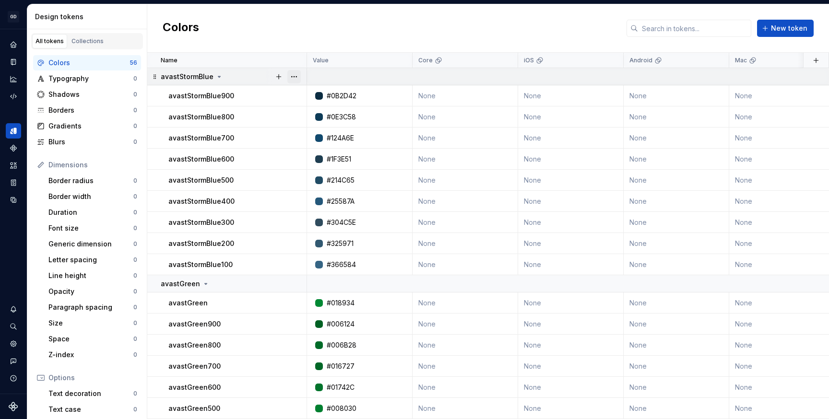
click at [293, 75] on button "button" at bounding box center [293, 76] width 13 height 13
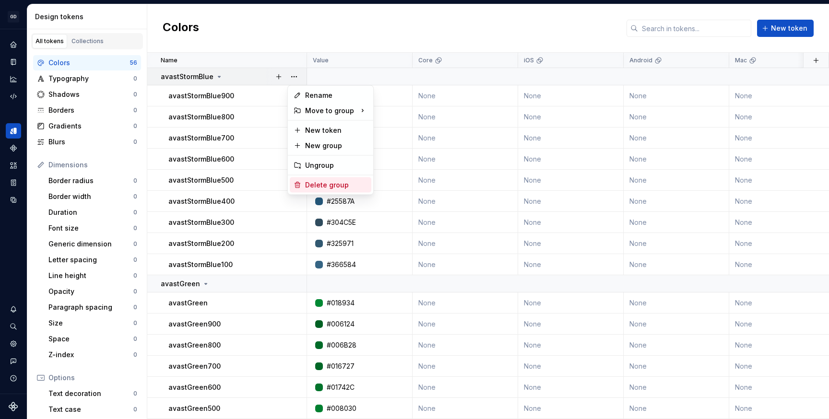
click at [312, 182] on div "Delete group" at bounding box center [336, 185] width 62 height 10
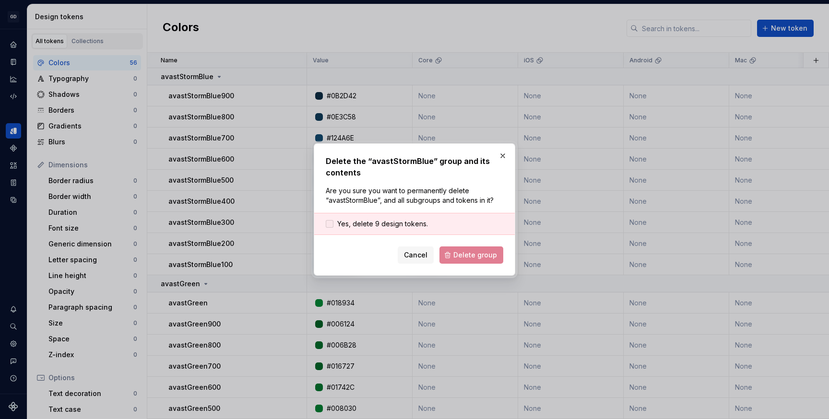
click at [356, 225] on span "Yes, delete 9 design tokens." at bounding box center [382, 224] width 91 height 10
click at [448, 256] on button "Delete group" at bounding box center [471, 254] width 64 height 17
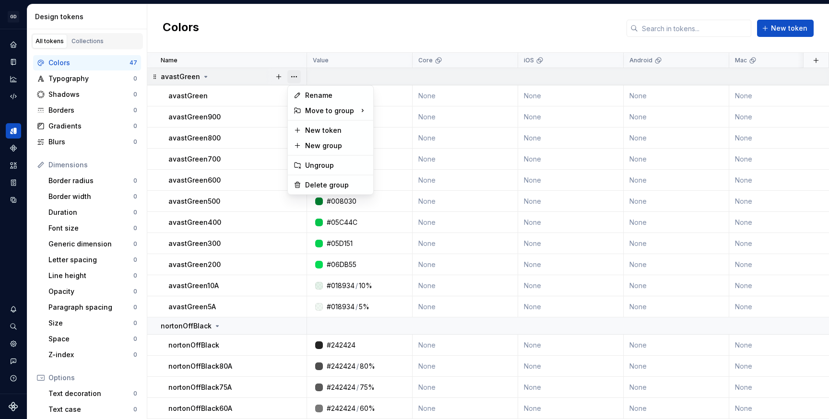
click at [295, 79] on button "button" at bounding box center [293, 76] width 13 height 13
click at [328, 179] on div "Delete group" at bounding box center [331, 184] width 82 height 15
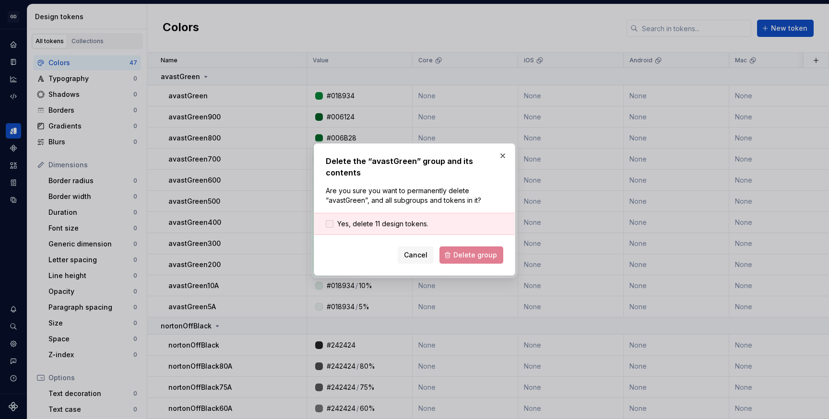
click at [355, 220] on span "Yes, delete 11 design tokens." at bounding box center [382, 224] width 91 height 10
click at [455, 250] on button "Delete group" at bounding box center [471, 254] width 64 height 17
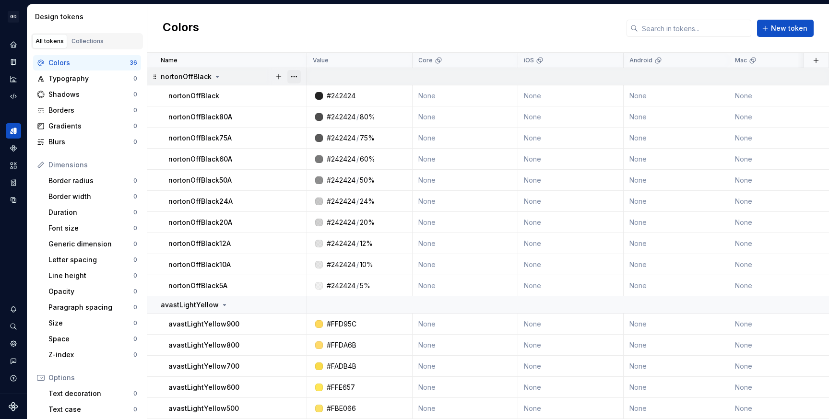
click at [295, 74] on button "button" at bounding box center [293, 76] width 13 height 13
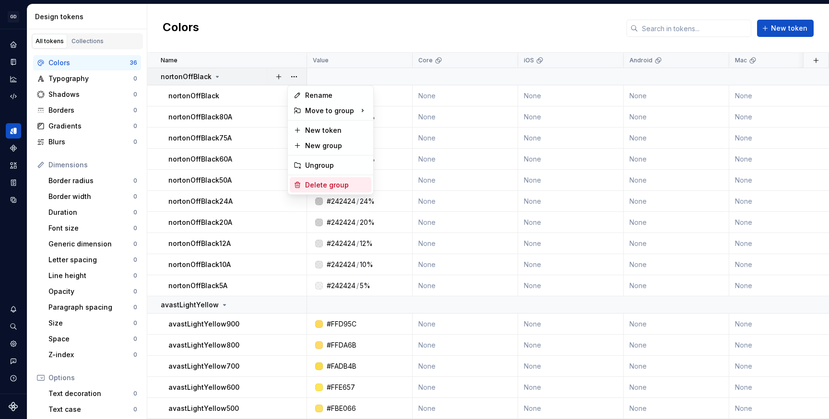
click at [321, 189] on div "Delete group" at bounding box center [336, 185] width 62 height 10
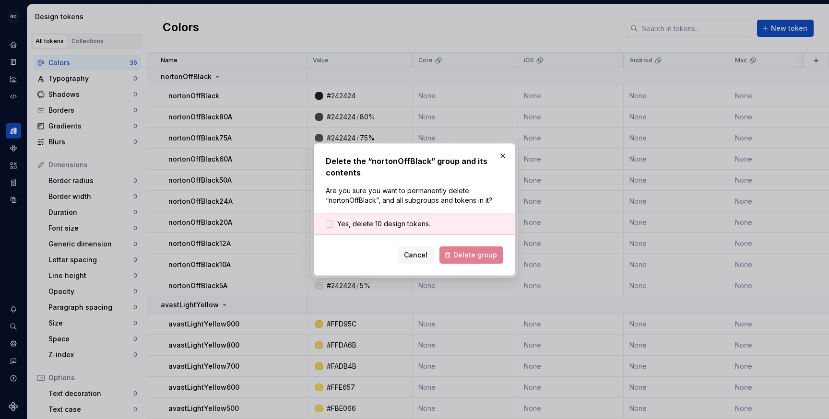
click at [362, 223] on span "Yes, delete 10 design tokens." at bounding box center [383, 224] width 93 height 10
click at [463, 255] on span "Delete group" at bounding box center [475, 255] width 44 height 10
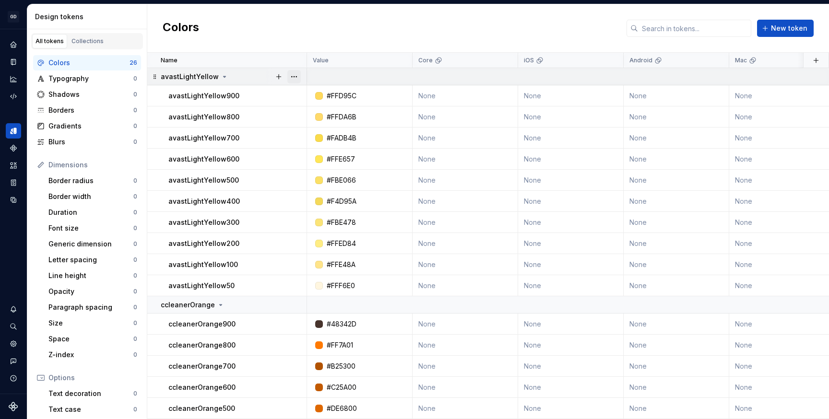
click at [293, 76] on button "button" at bounding box center [293, 76] width 13 height 13
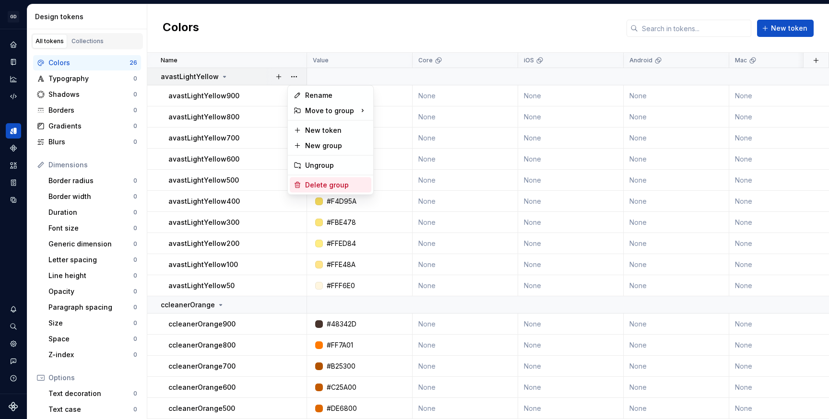
click at [305, 178] on div "Delete group" at bounding box center [331, 184] width 82 height 15
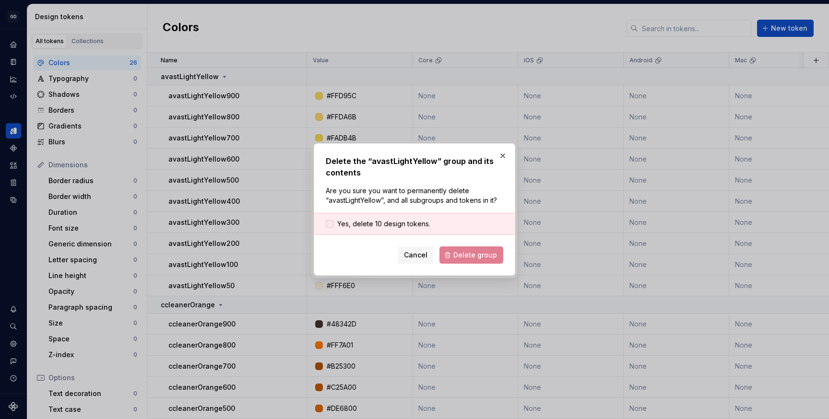
click at [330, 223] on div at bounding box center [330, 224] width 8 height 8
click at [469, 257] on span "Delete group" at bounding box center [475, 255] width 44 height 10
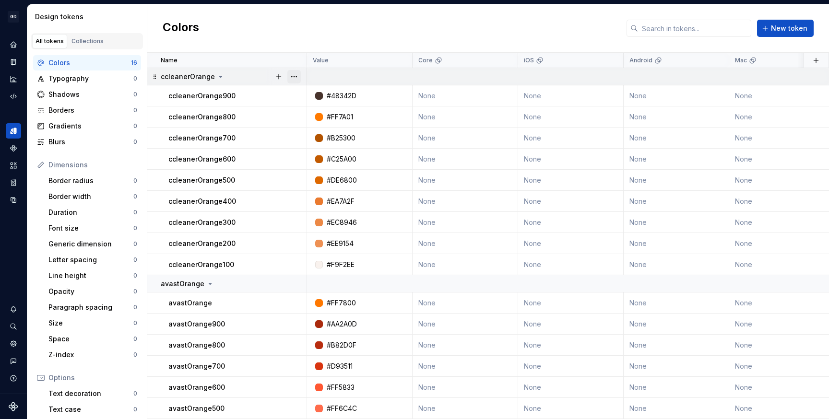
click at [297, 75] on button "button" at bounding box center [293, 76] width 13 height 13
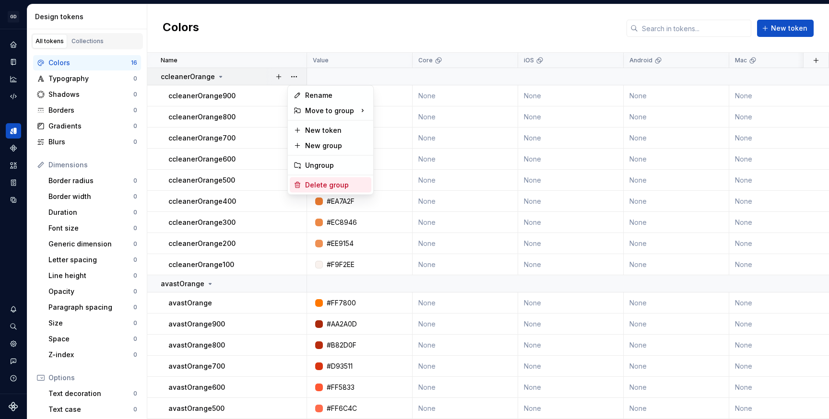
click at [306, 187] on div "Delete group" at bounding box center [336, 185] width 62 height 10
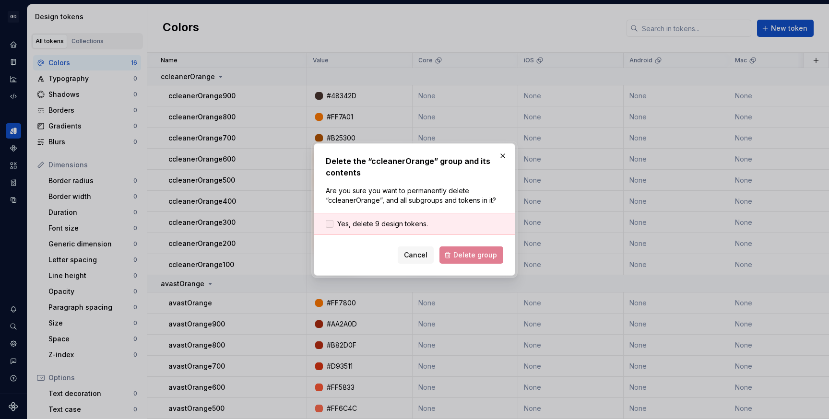
click at [342, 228] on span "Yes, delete 9 design tokens." at bounding box center [382, 224] width 91 height 10
click at [466, 257] on span "Delete group" at bounding box center [475, 255] width 44 height 10
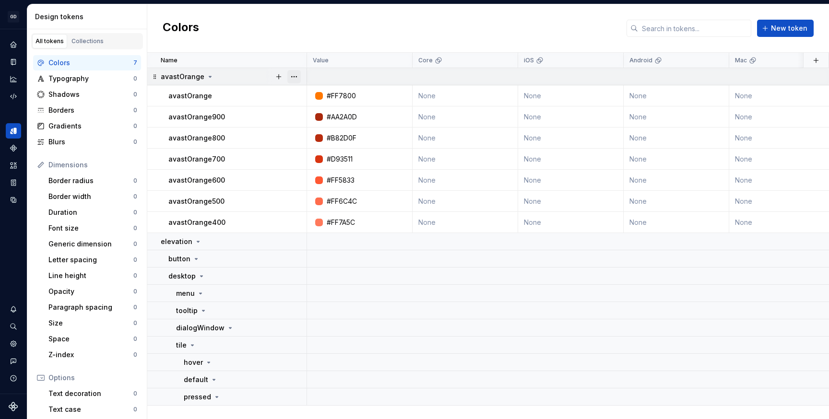
click at [296, 75] on button "button" at bounding box center [293, 76] width 13 height 13
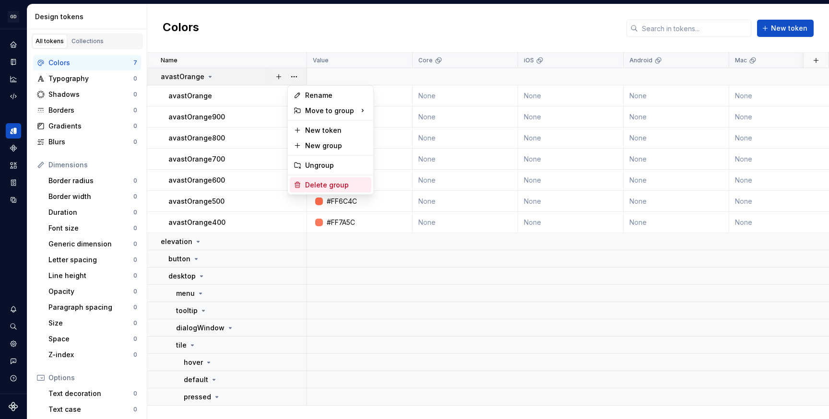
click at [336, 187] on div "Delete group" at bounding box center [336, 185] width 62 height 10
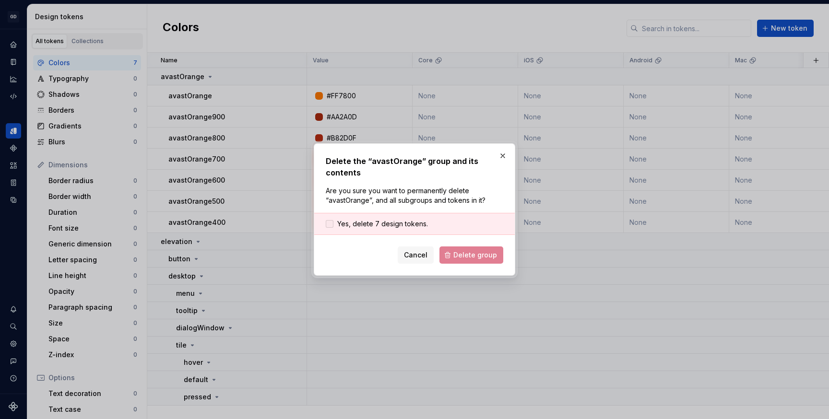
click at [374, 224] on span "Yes, delete 7 design tokens." at bounding box center [382, 224] width 91 height 10
click at [468, 259] on span "Delete group" at bounding box center [475, 255] width 44 height 10
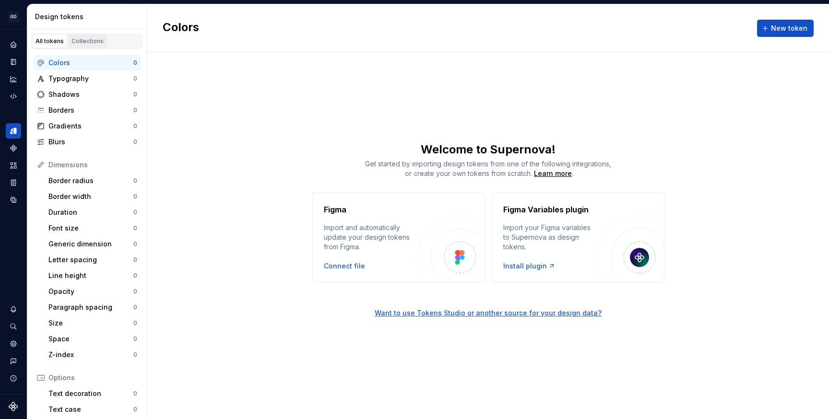
click at [90, 47] on link "Collections" at bounding box center [87, 41] width 39 height 14
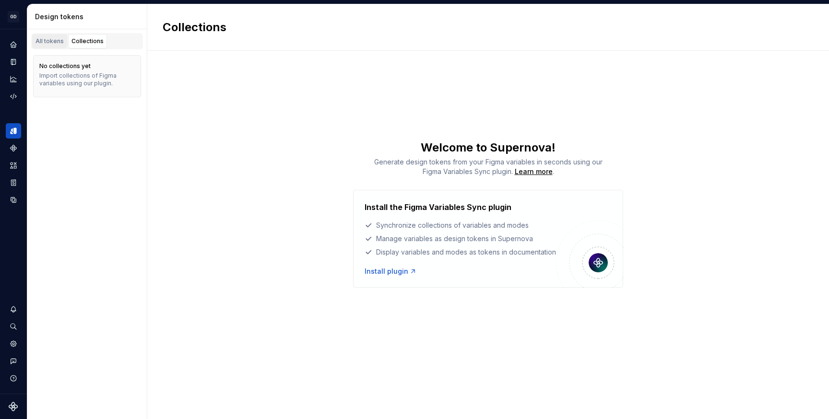
click at [39, 36] on link "All tokens" at bounding box center [49, 41] width 35 height 14
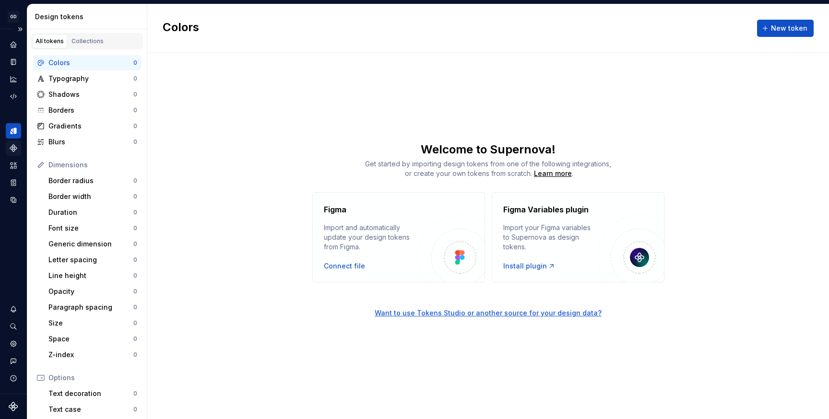
click at [13, 148] on icon "Components" at bounding box center [13, 148] width 9 height 9
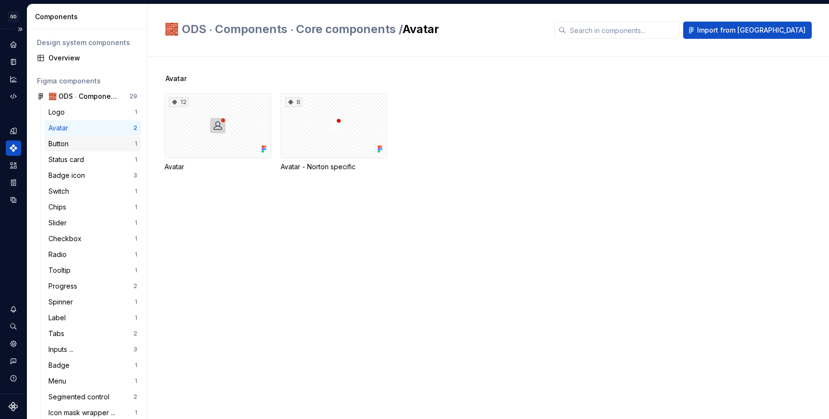
click at [82, 144] on div "Button" at bounding box center [91, 144] width 86 height 10
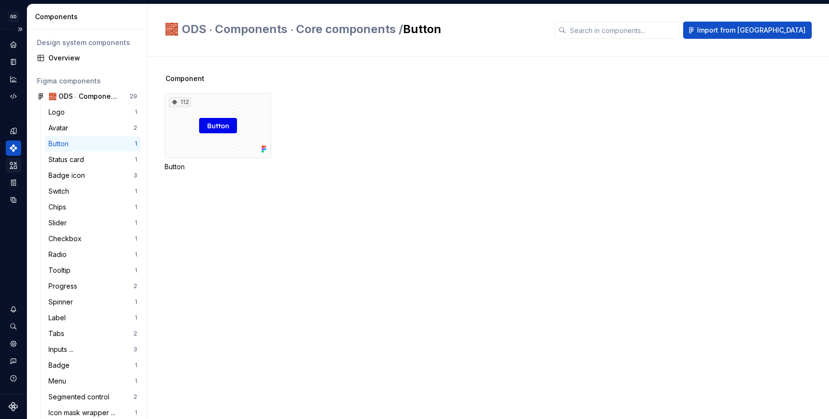
click at [12, 168] on icon "Assets" at bounding box center [13, 165] width 7 height 6
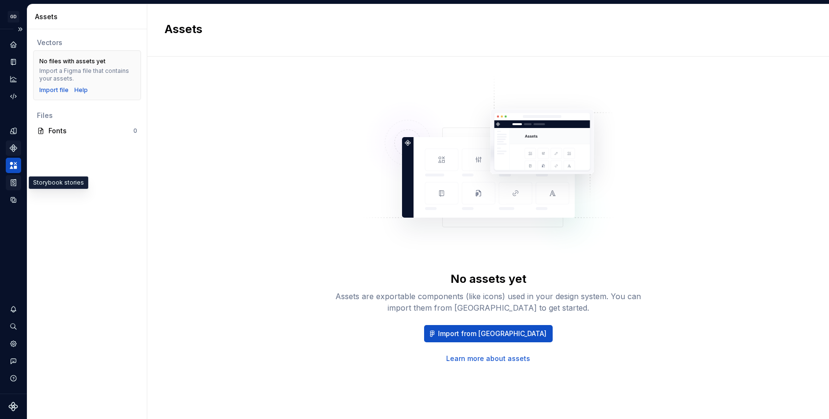
click at [15, 187] on icon "Storybook stories" at bounding box center [13, 182] width 9 height 9
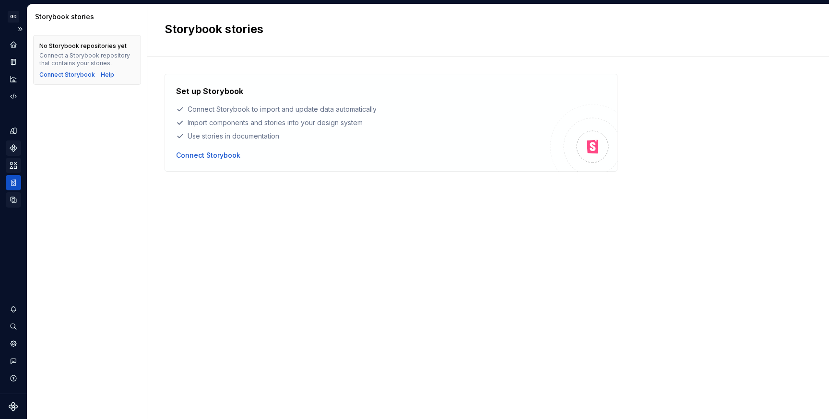
click at [16, 194] on div "Data sources" at bounding box center [13, 199] width 15 height 15
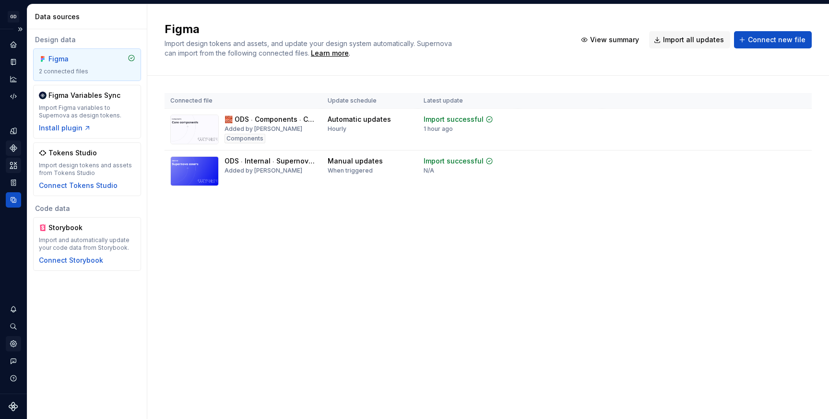
click at [15, 344] on icon "Settings" at bounding box center [13, 343] width 6 height 6
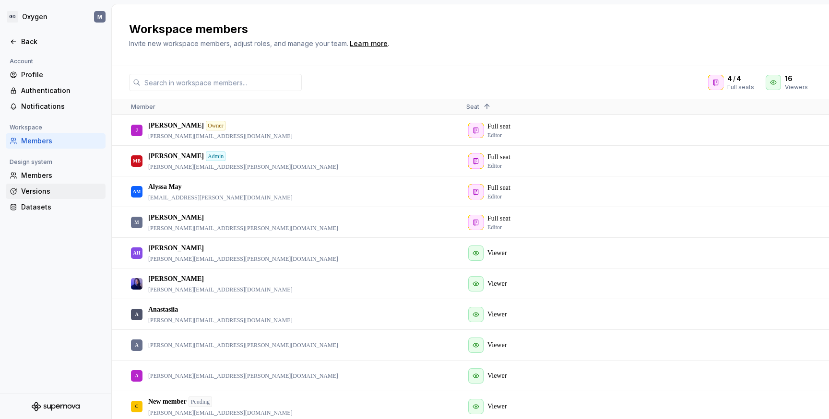
click at [44, 186] on div "Versions" at bounding box center [56, 191] width 100 height 15
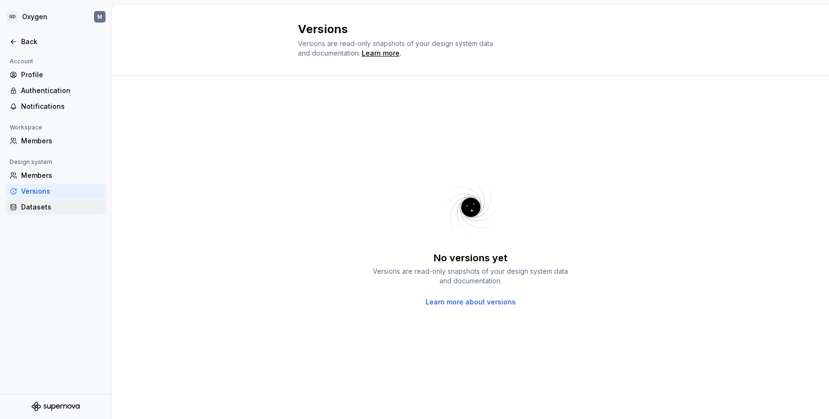
click at [42, 208] on div "Datasets" at bounding box center [61, 207] width 81 height 10
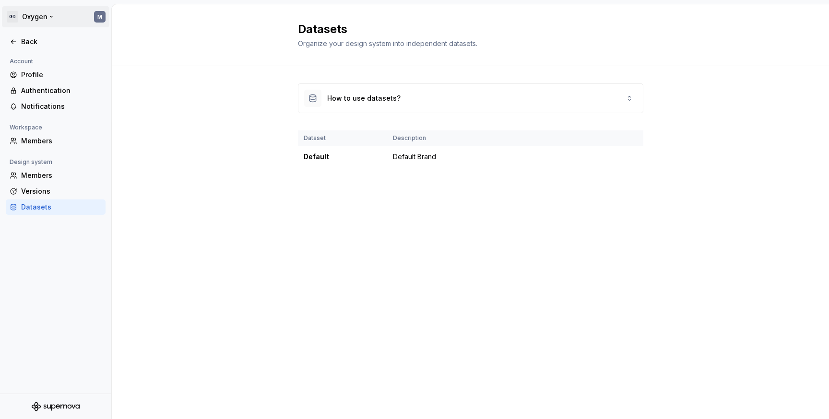
click at [38, 18] on html "GD Oxygen M Back Account Profile Authentication Notifications Workspace Members…" at bounding box center [414, 209] width 829 height 419
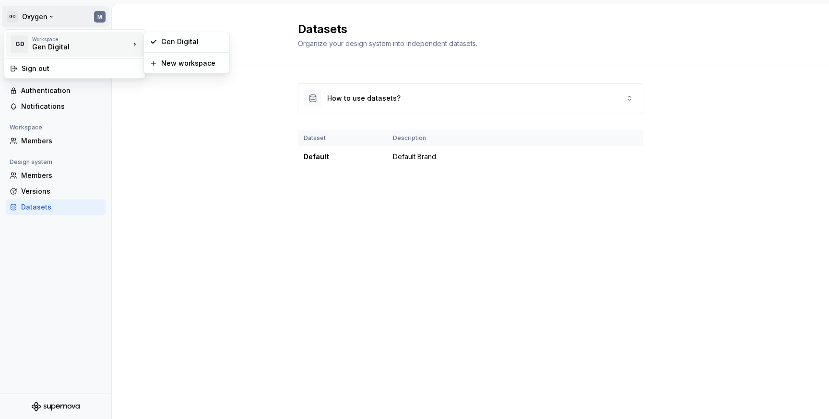
click at [43, 40] on div "Workspace" at bounding box center [81, 39] width 98 height 6
click at [161, 42] on div "Gen Digital" at bounding box center [187, 41] width 82 height 15
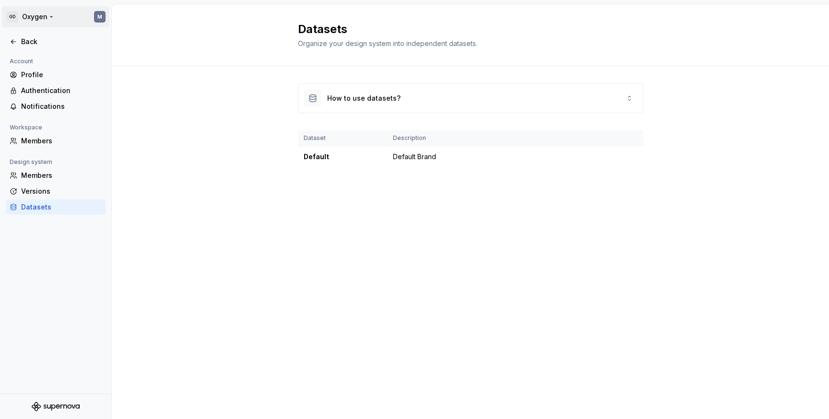
click at [66, 19] on html "GD Oxygen M Back Account Profile Authentication Notifications Workspace Members…" at bounding box center [414, 209] width 829 height 419
click at [60, 137] on div "Members" at bounding box center [61, 141] width 81 height 10
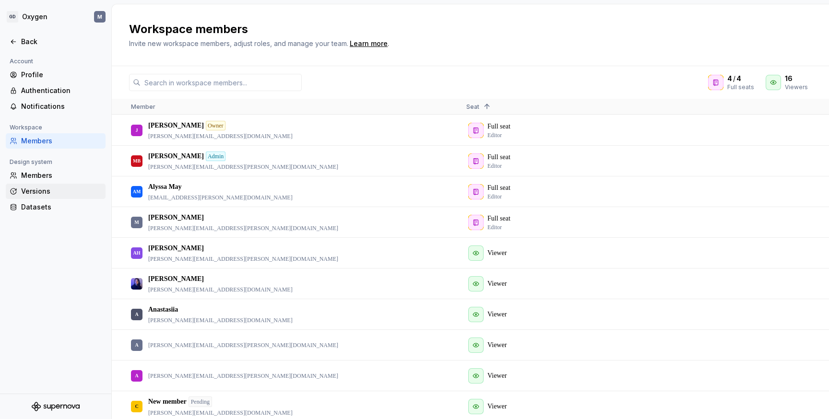
click at [48, 194] on div "Versions" at bounding box center [61, 192] width 81 height 10
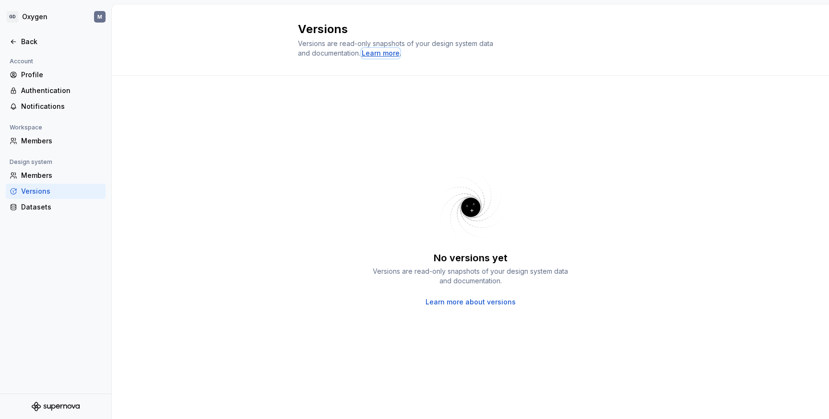
click at [379, 54] on div "Learn more" at bounding box center [381, 53] width 38 height 10
click at [384, 50] on div "Learn more" at bounding box center [381, 53] width 38 height 10
click at [41, 142] on div "Members" at bounding box center [61, 141] width 81 height 10
